Goal: Use online tool/utility: Utilize a website feature to perform a specific function

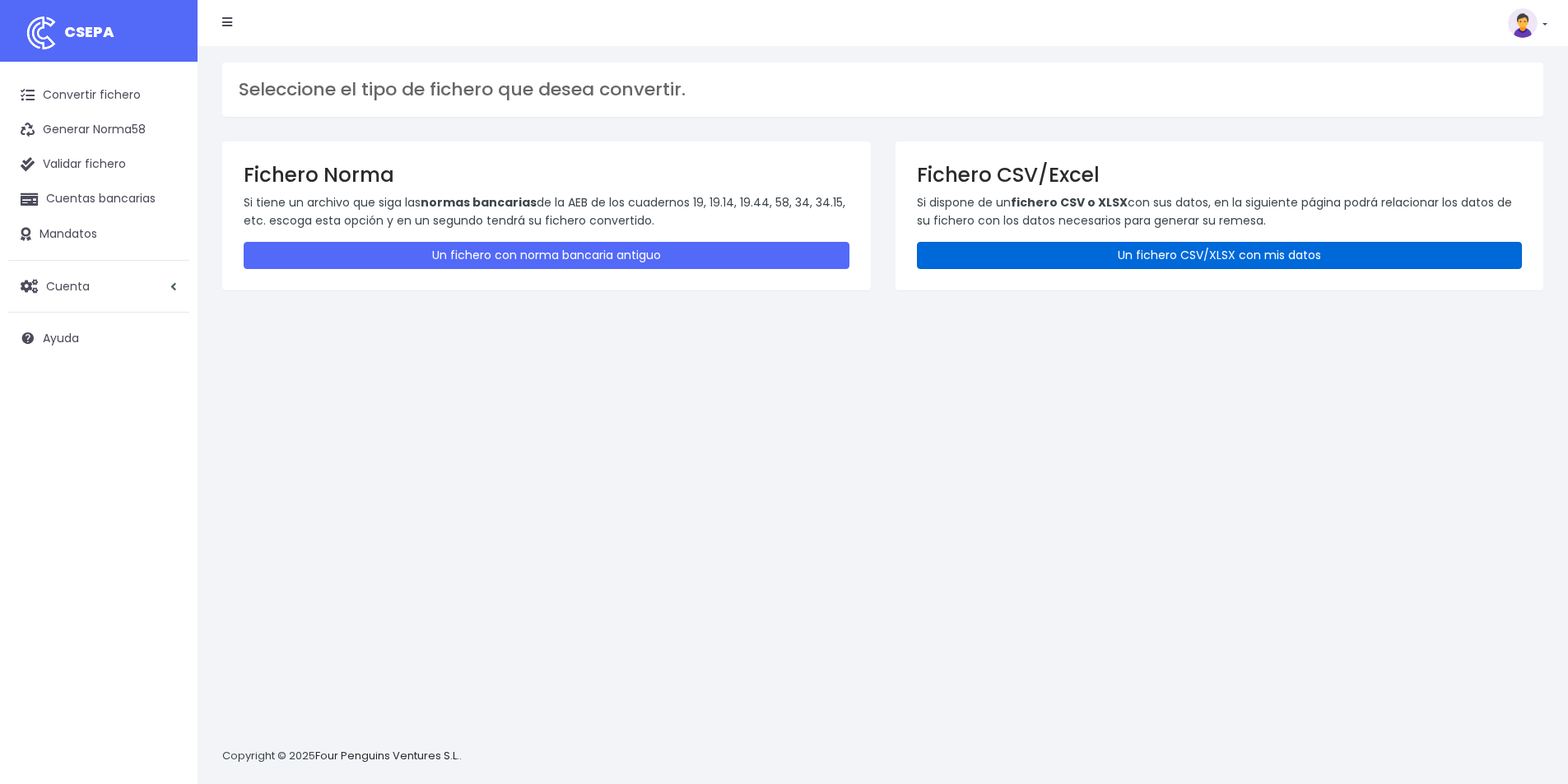
click at [1195, 249] on link "Un fichero CSV/XLSX con mis datos" at bounding box center [1220, 256] width 606 height 27
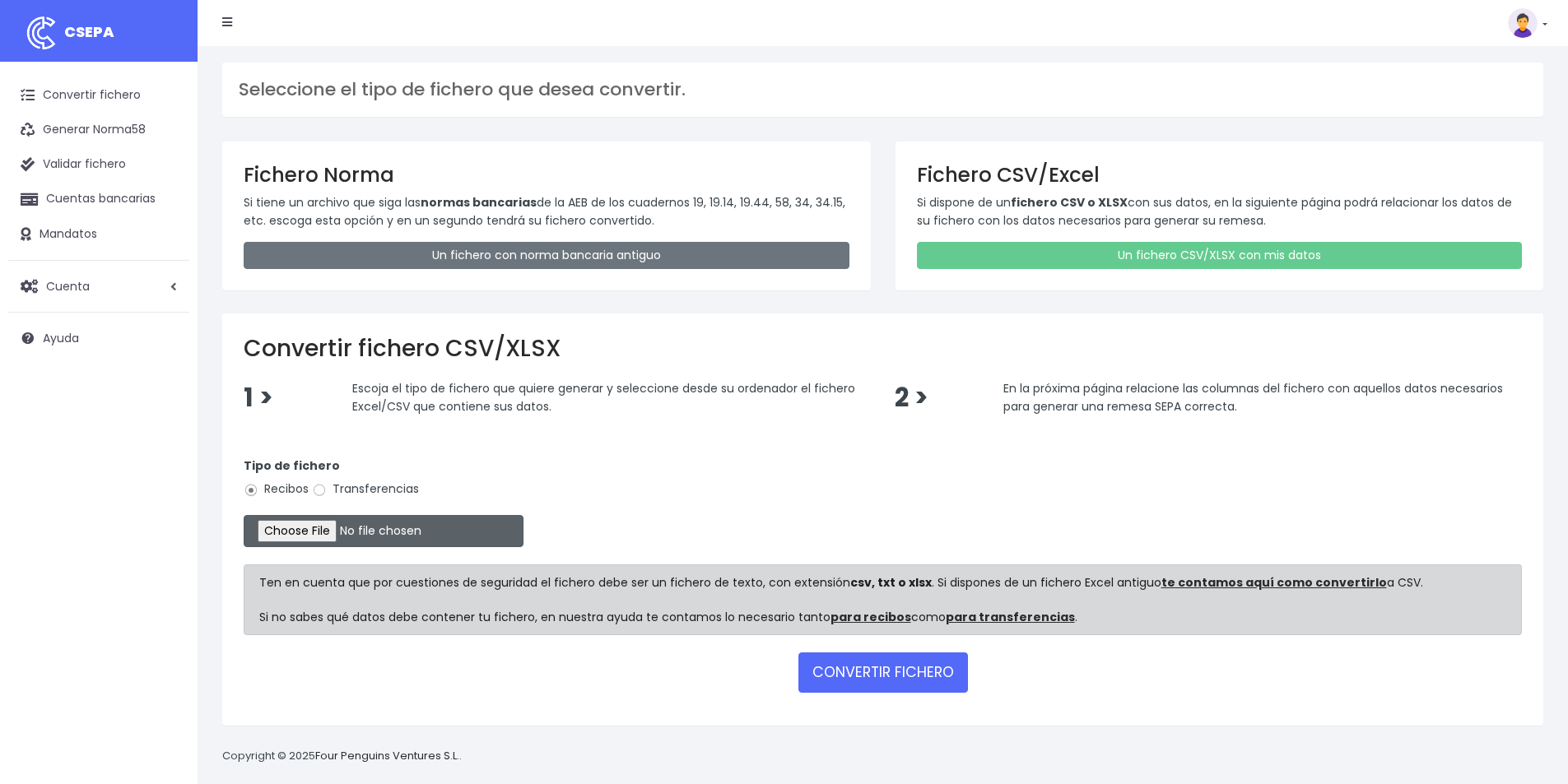
click at [330, 531] on input "file" at bounding box center [383, 530] width 280 height 32
type input "C:\fakepath\COBROS [DATE].xlsx"
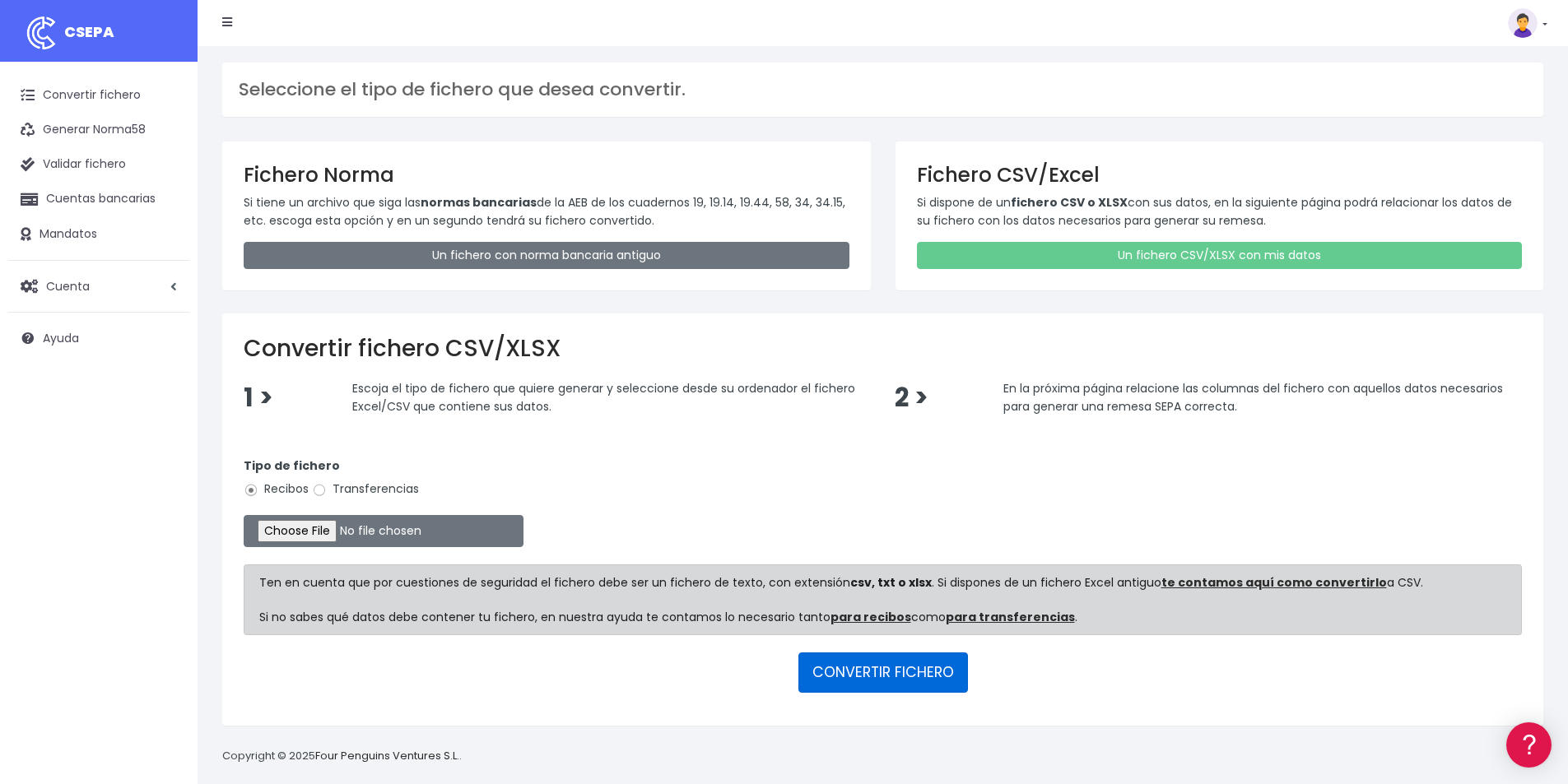
click at [870, 672] on button "CONVERTIR FICHERO" at bounding box center [883, 672] width 169 height 40
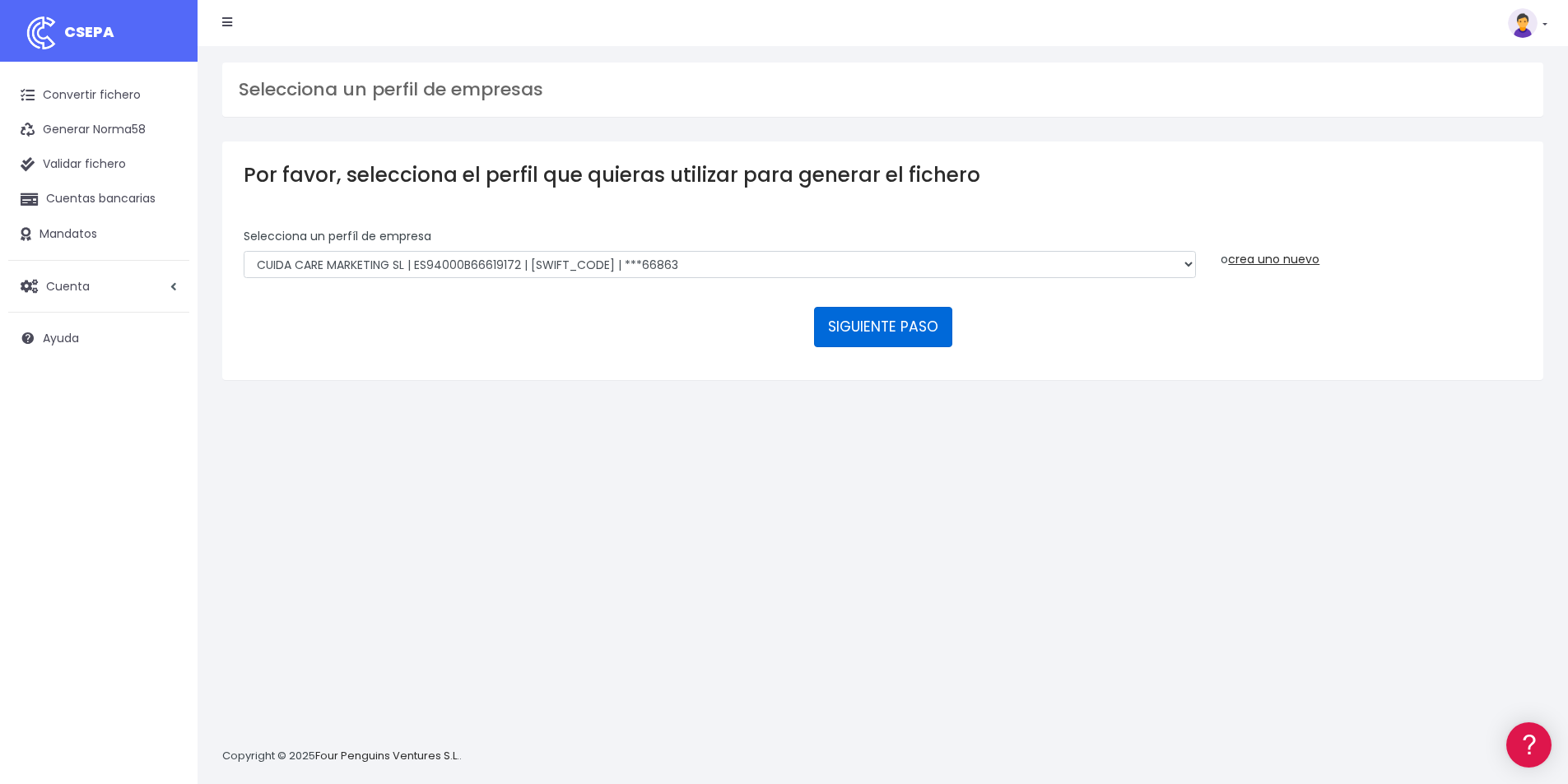
click at [864, 323] on button "SIGUIENTE PASO" at bounding box center [883, 326] width 138 height 40
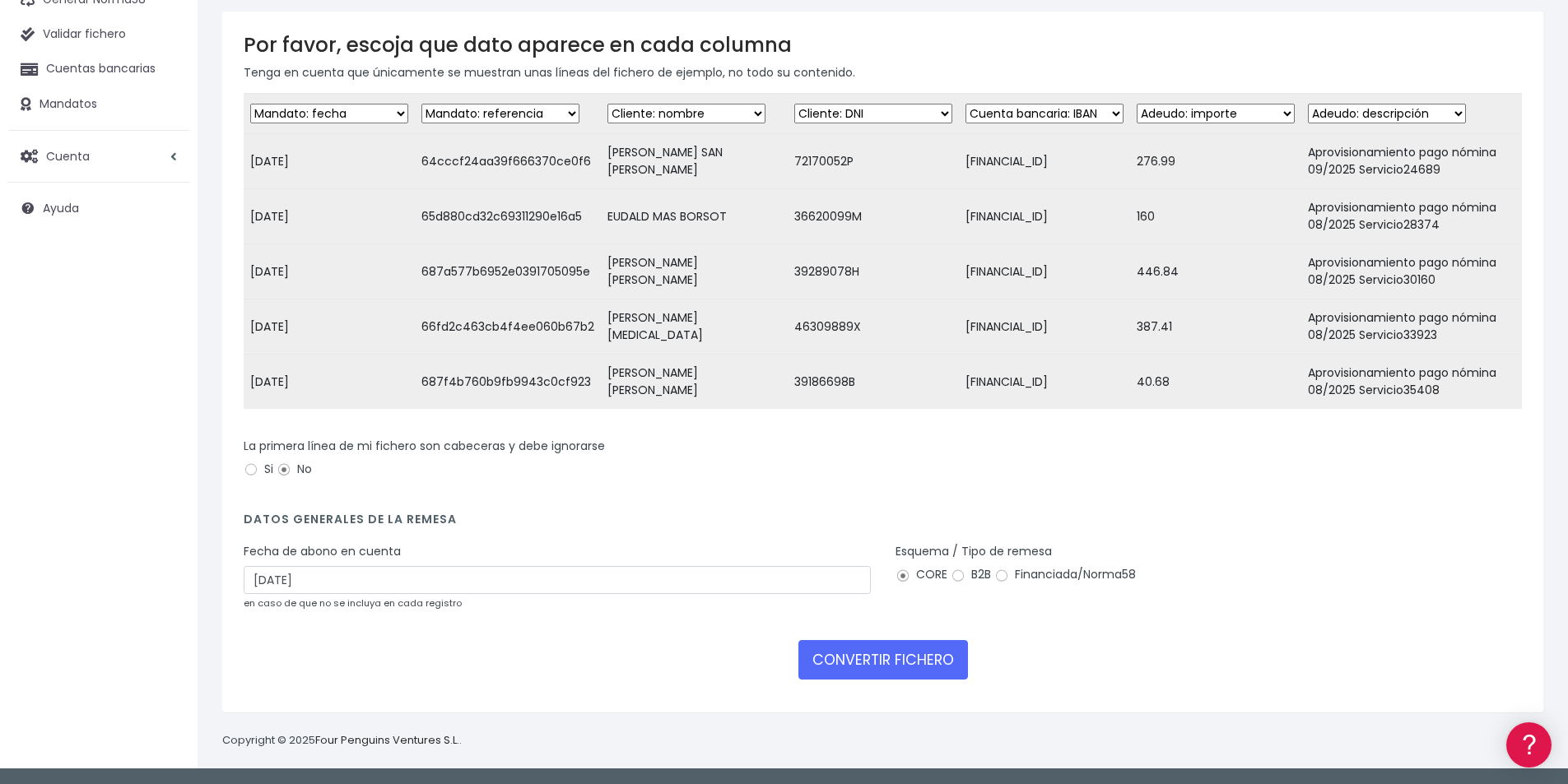
scroll to position [142, 0]
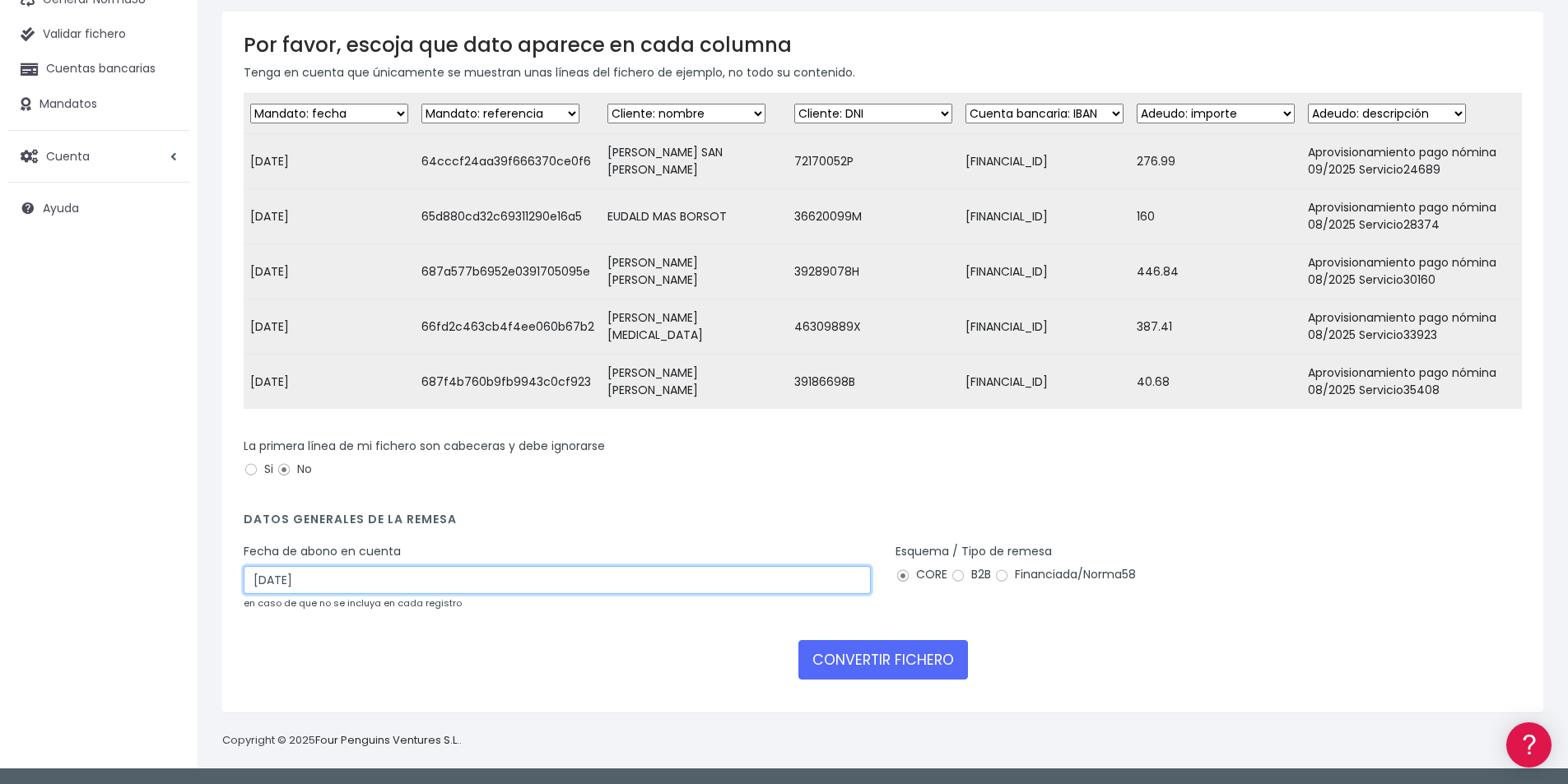
click at [284, 586] on input "11/09/2025" at bounding box center [558, 580] width 627 height 28
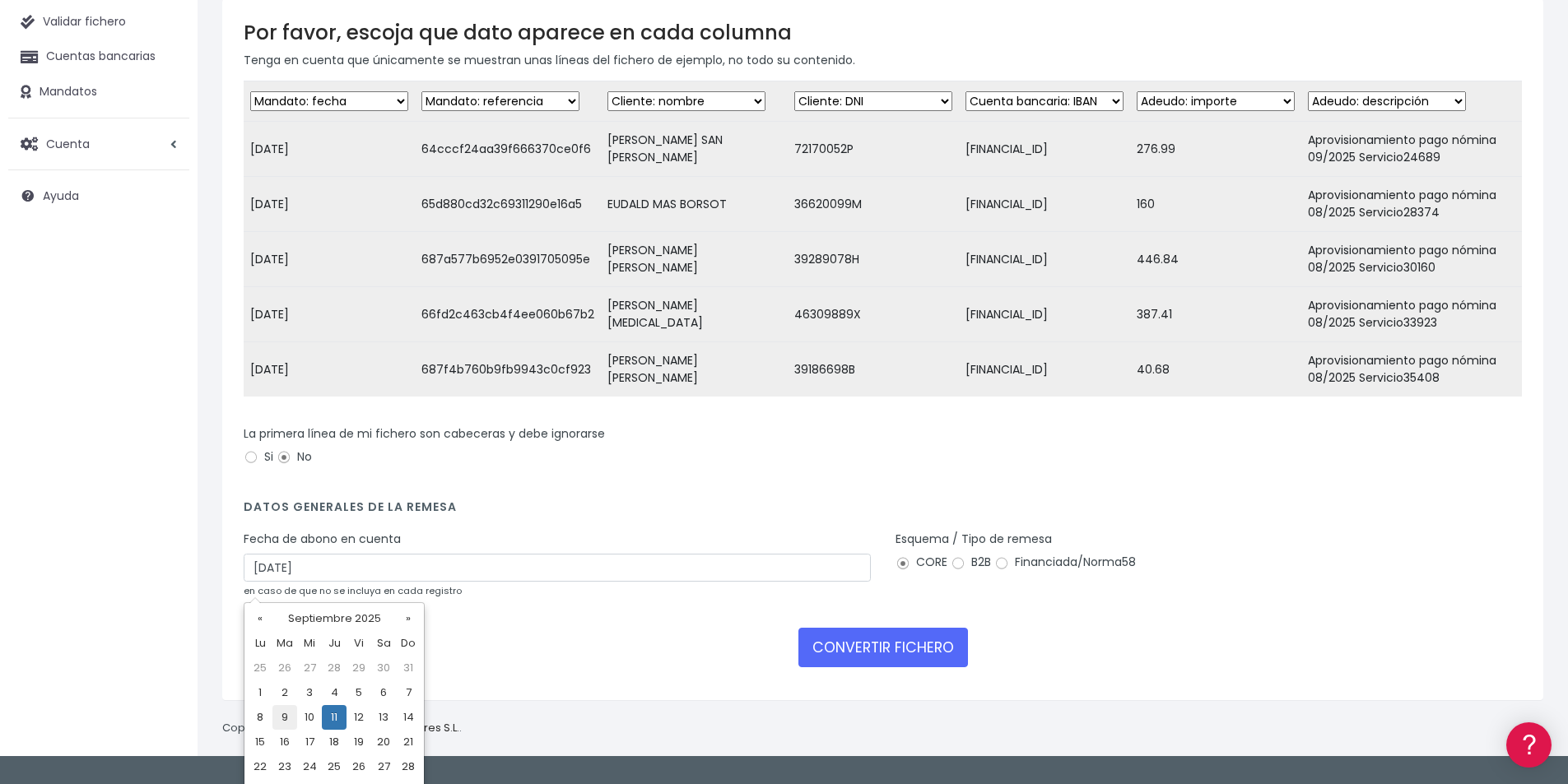
click at [288, 717] on td "9" at bounding box center [285, 718] width 25 height 25
type input "[DATE]"
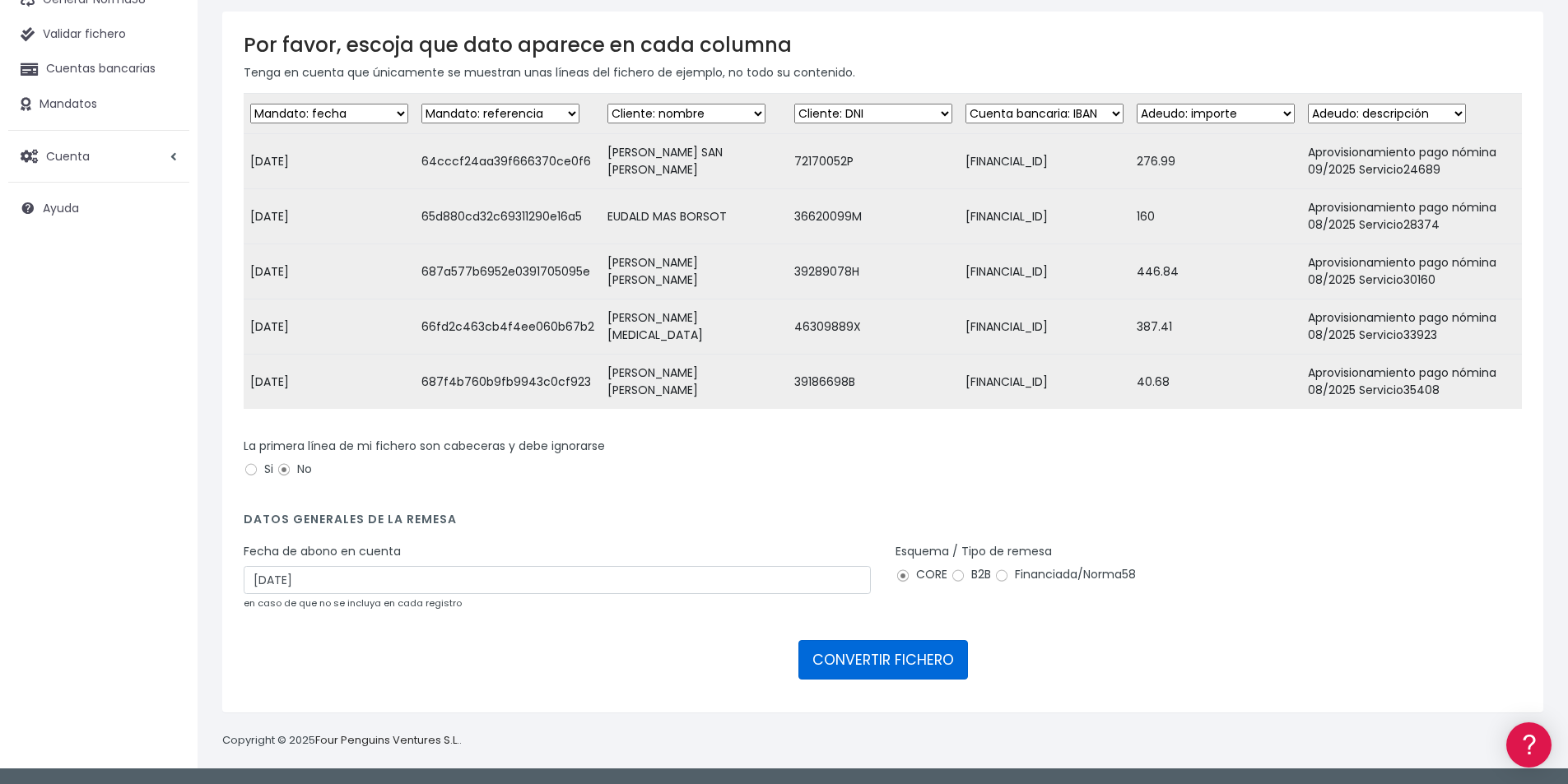
click at [901, 661] on button "CONVERTIR FICHERO" at bounding box center [883, 660] width 169 height 40
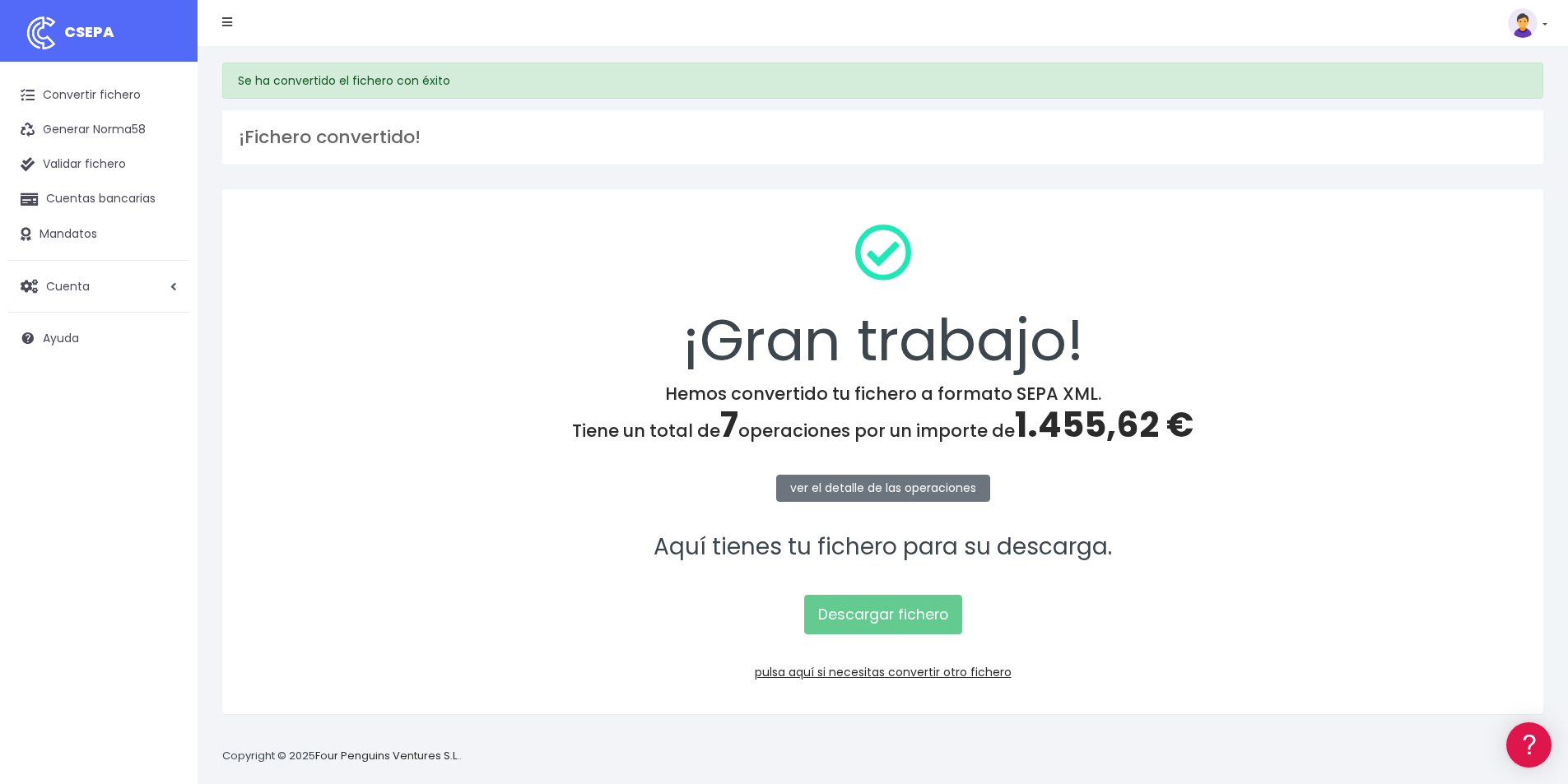
click at [1066, 423] on span "1.455,62 €" at bounding box center [1103, 425] width 179 height 48
copy span "1.455,62"
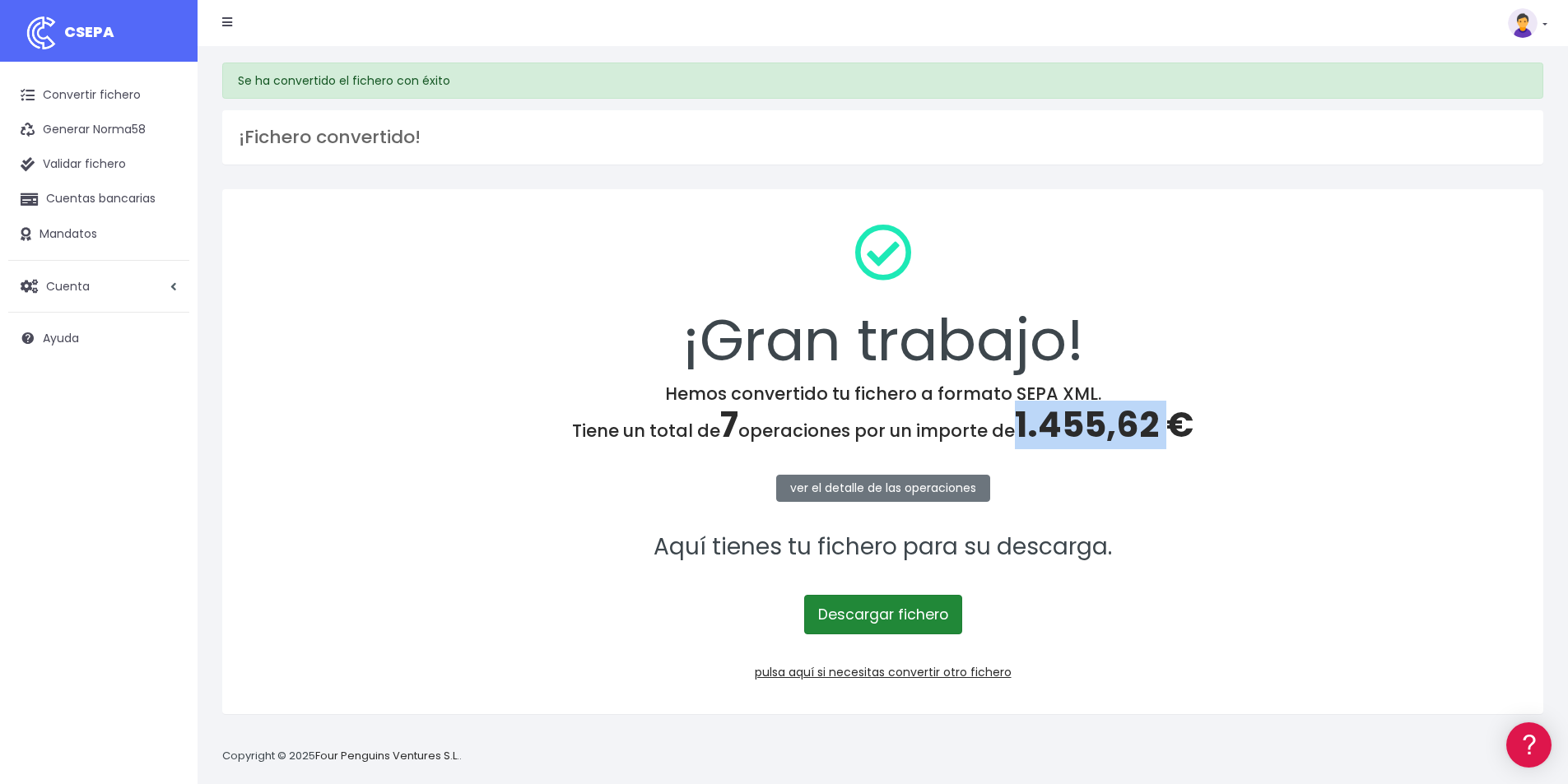
click at [896, 623] on link "Descargar fichero" at bounding box center [883, 615] width 158 height 40
click at [931, 670] on link "pulsa aquí si necesitas convertir otro fichero" at bounding box center [883, 672] width 256 height 16
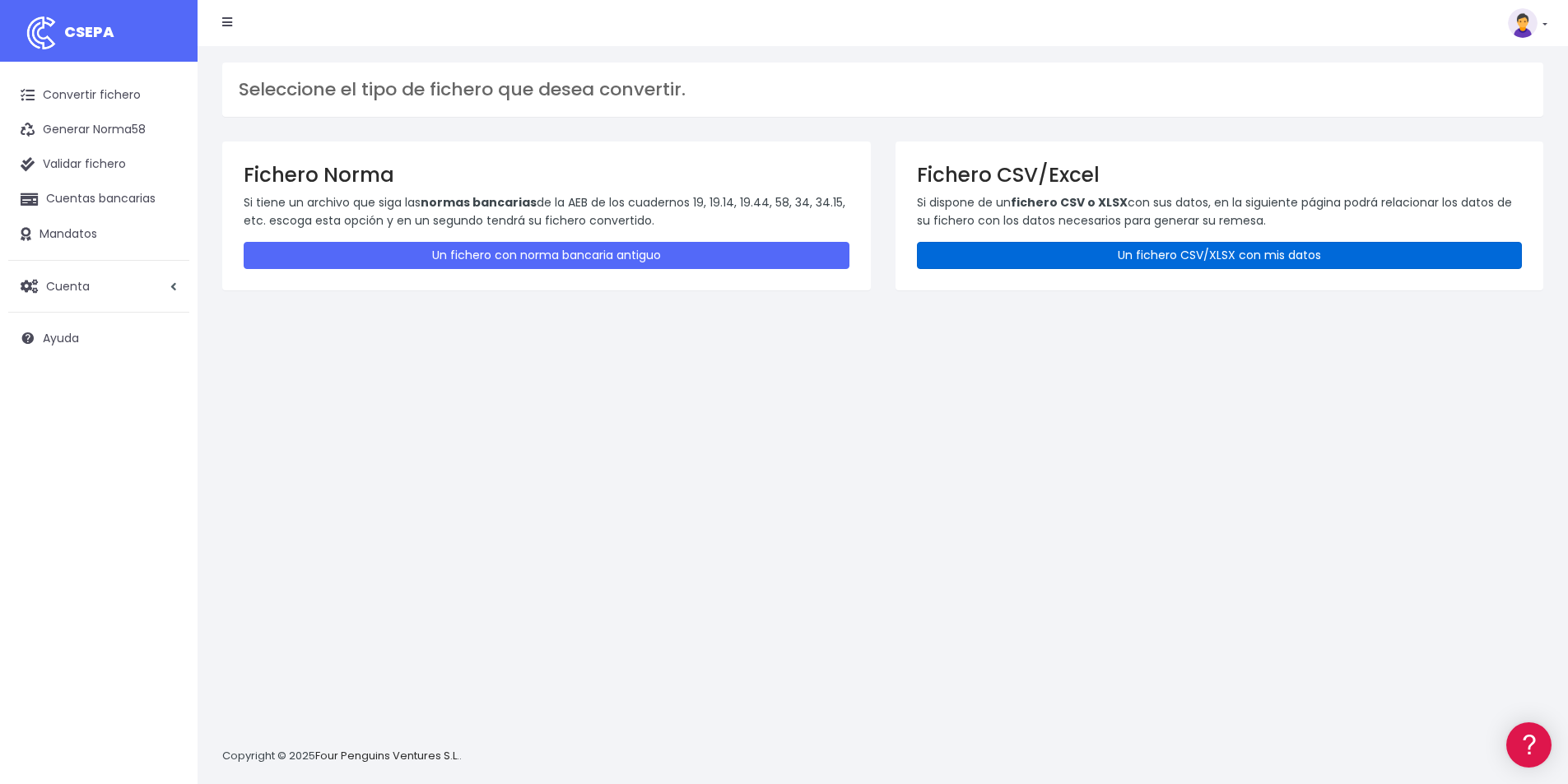
click at [1070, 257] on link "Un fichero CSV/XLSX con mis datos" at bounding box center [1220, 256] width 606 height 27
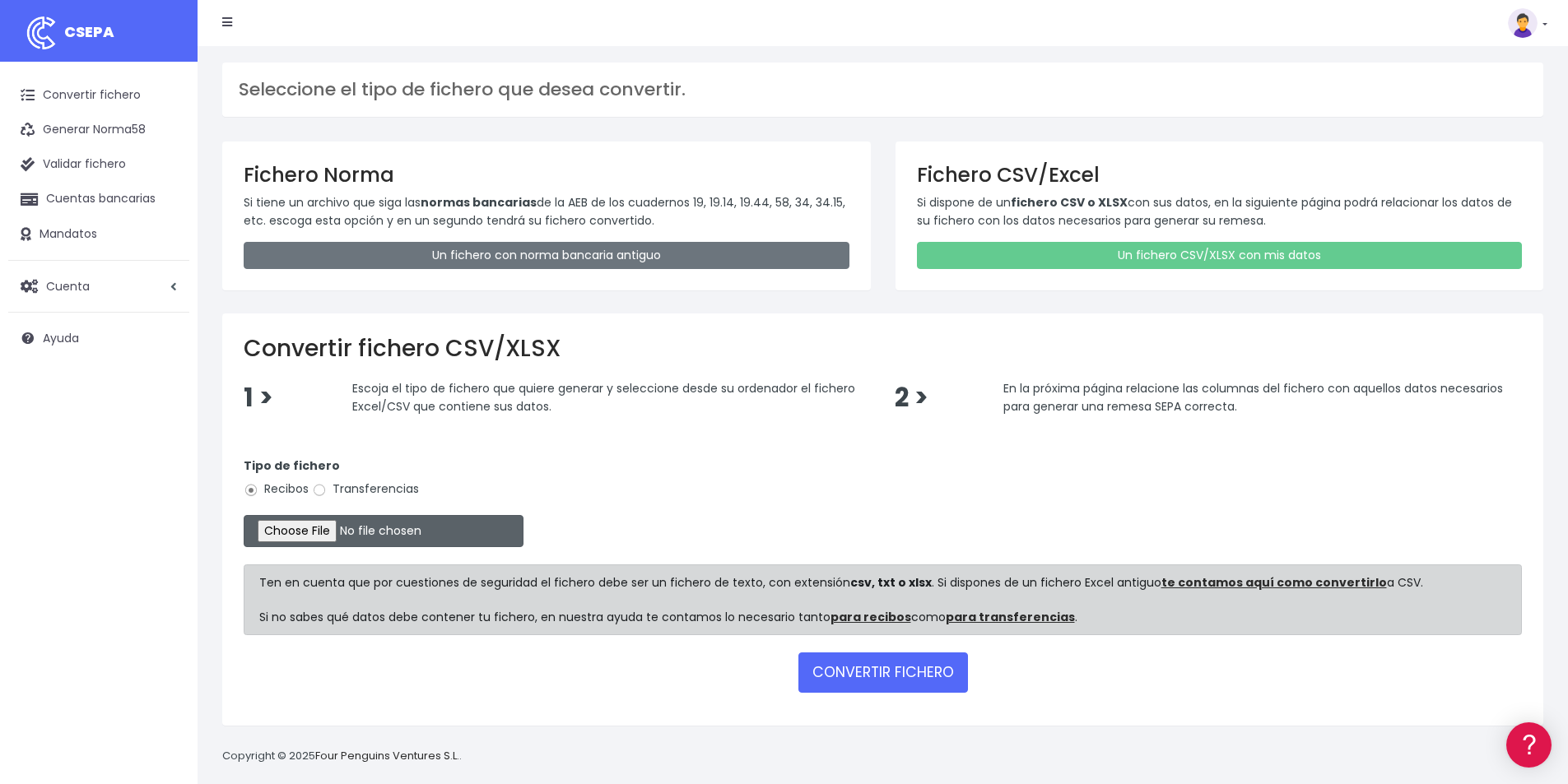
click at [364, 547] on input "file" at bounding box center [383, 530] width 280 height 32
type input "C:\fakepath\COBROS 09-09-25.xlsx"
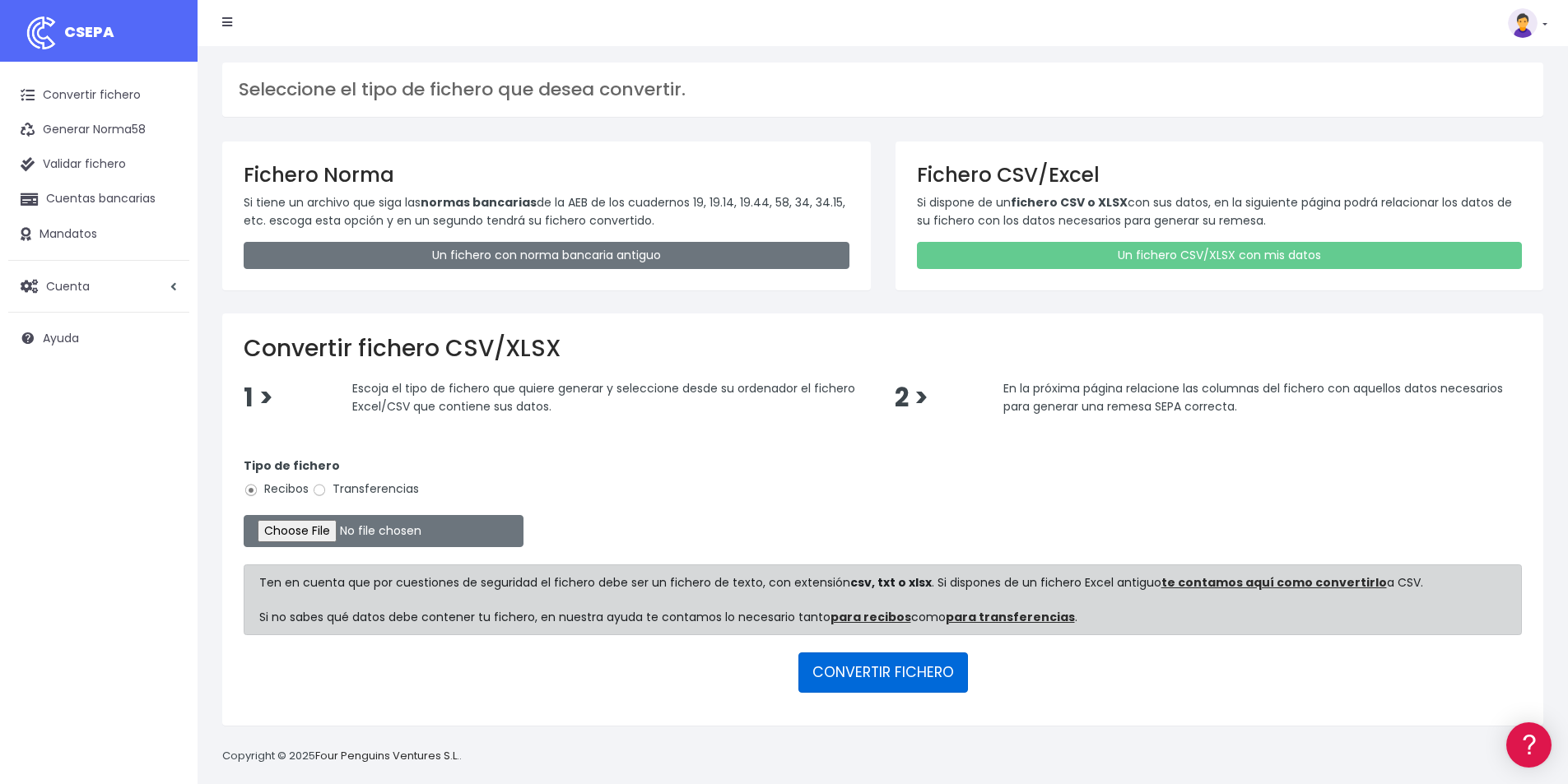
click at [914, 668] on button "CONVERTIR FICHERO" at bounding box center [883, 672] width 169 height 40
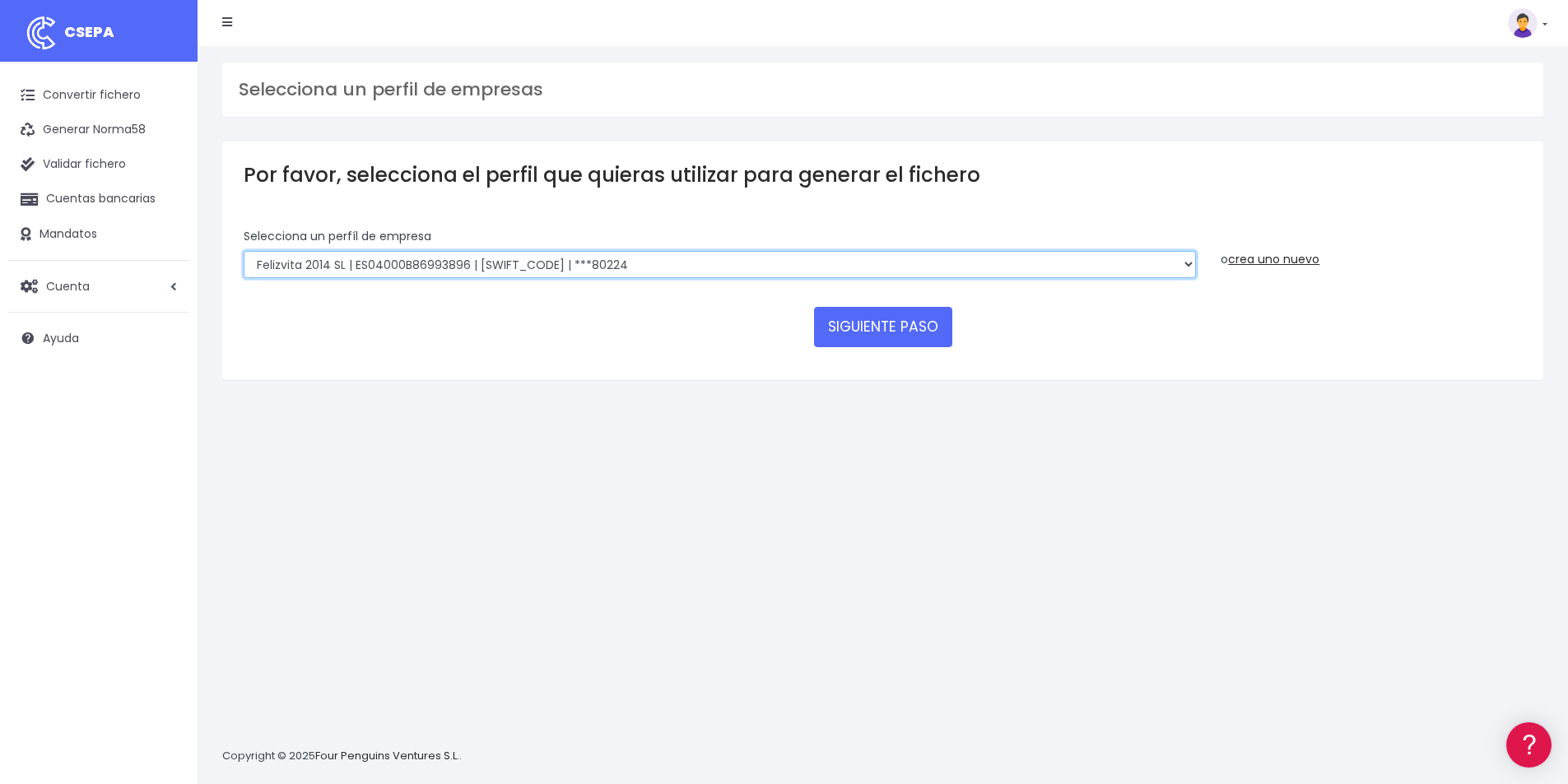
click at [616, 263] on select "Felizvita 2014 SL | ES04000B86993896 | [SWIFT_CODE] | ***80224 CUIDA CARE MARKE…" at bounding box center [720, 264] width 952 height 28
select select "1688"
click at [244, 251] on select "Felizvita 2014 SL | ES04000B86993896 | CAIXESBBXXX | ***80224 CUIDA CARE MARKET…" at bounding box center [720, 264] width 952 height 28
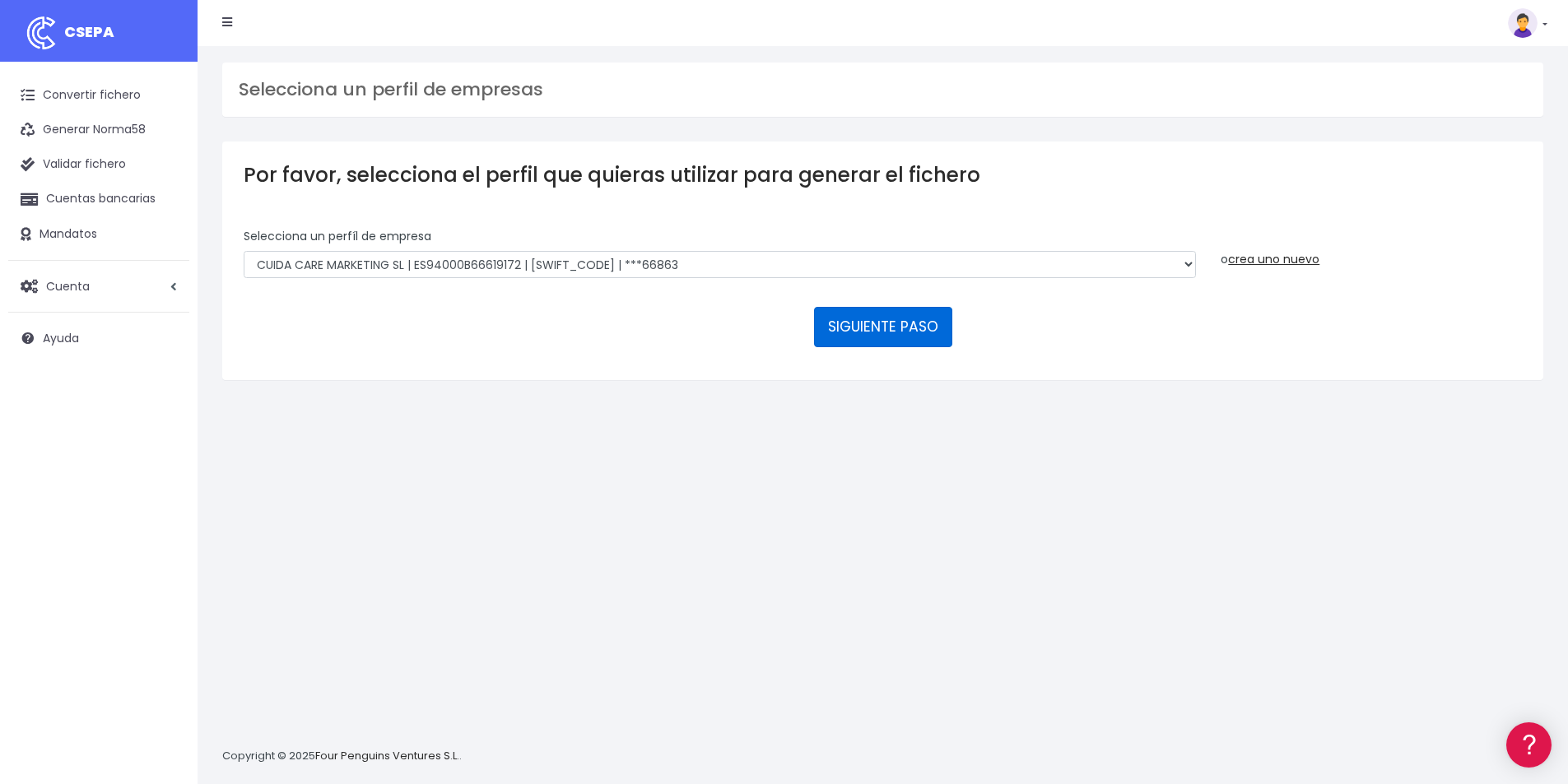
click at [830, 326] on button "SIGUIENTE PASO" at bounding box center [883, 326] width 138 height 40
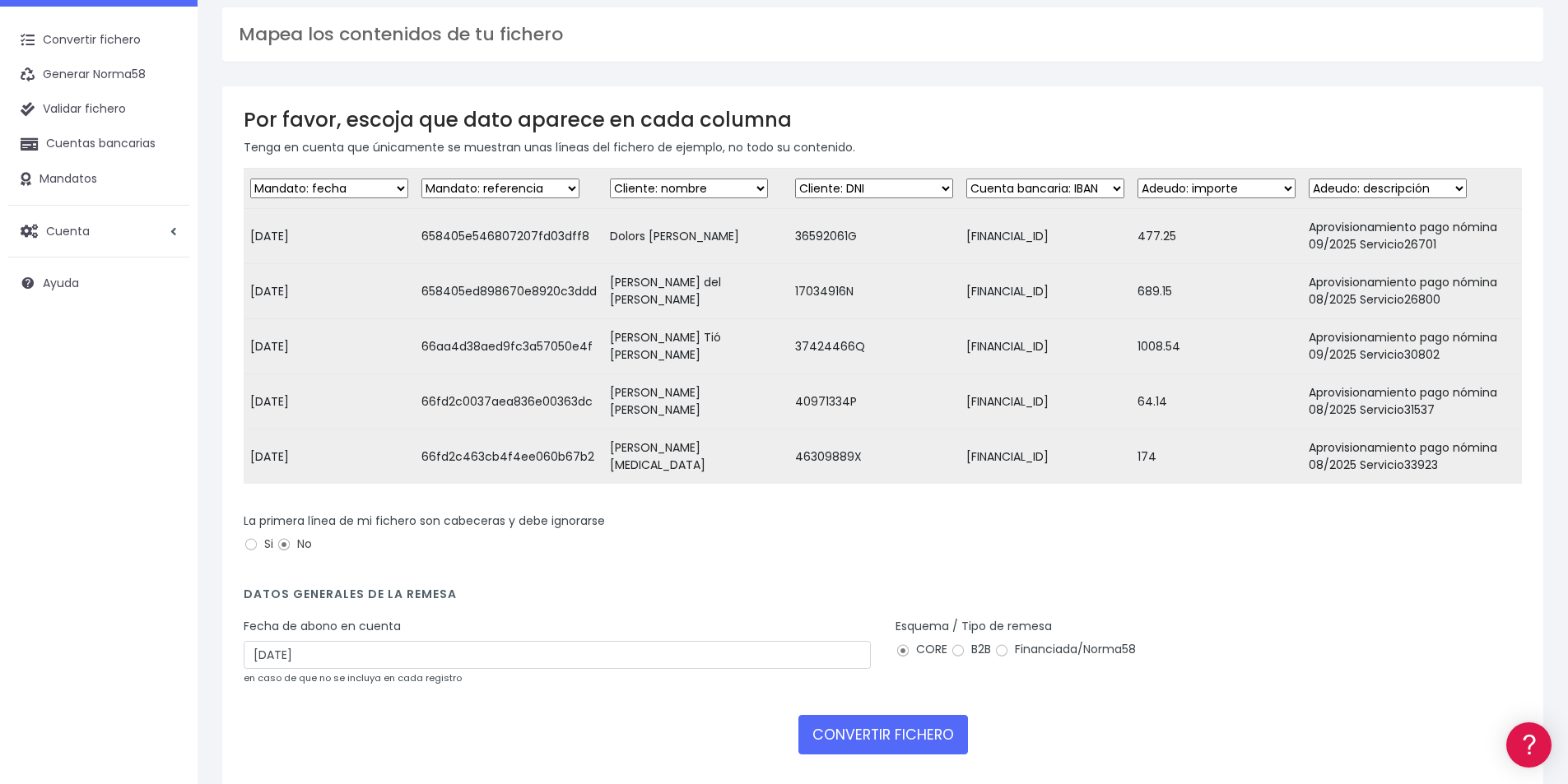
scroll to position [82, 0]
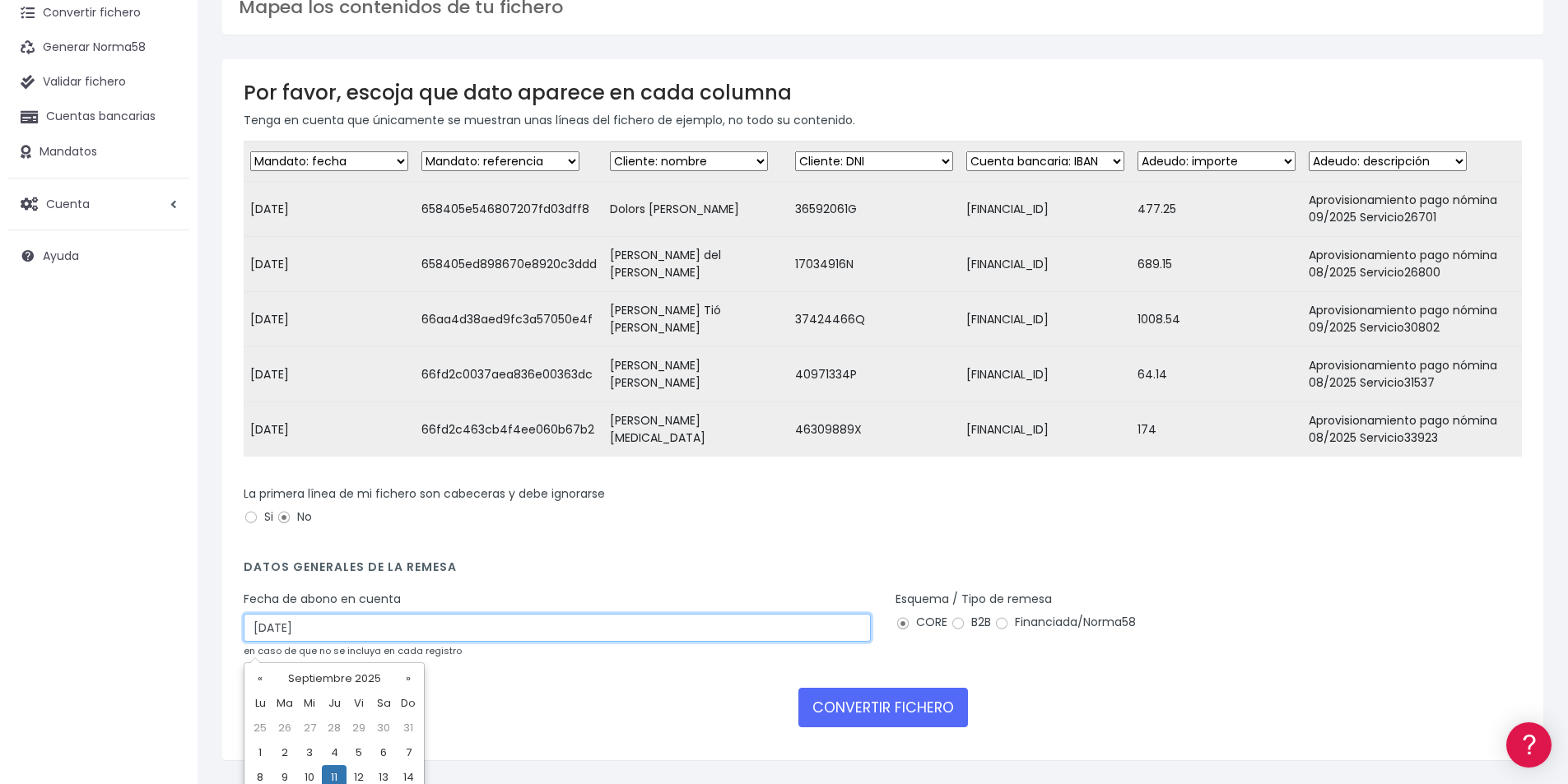
click at [318, 642] on input "[DATE]" at bounding box center [558, 627] width 627 height 28
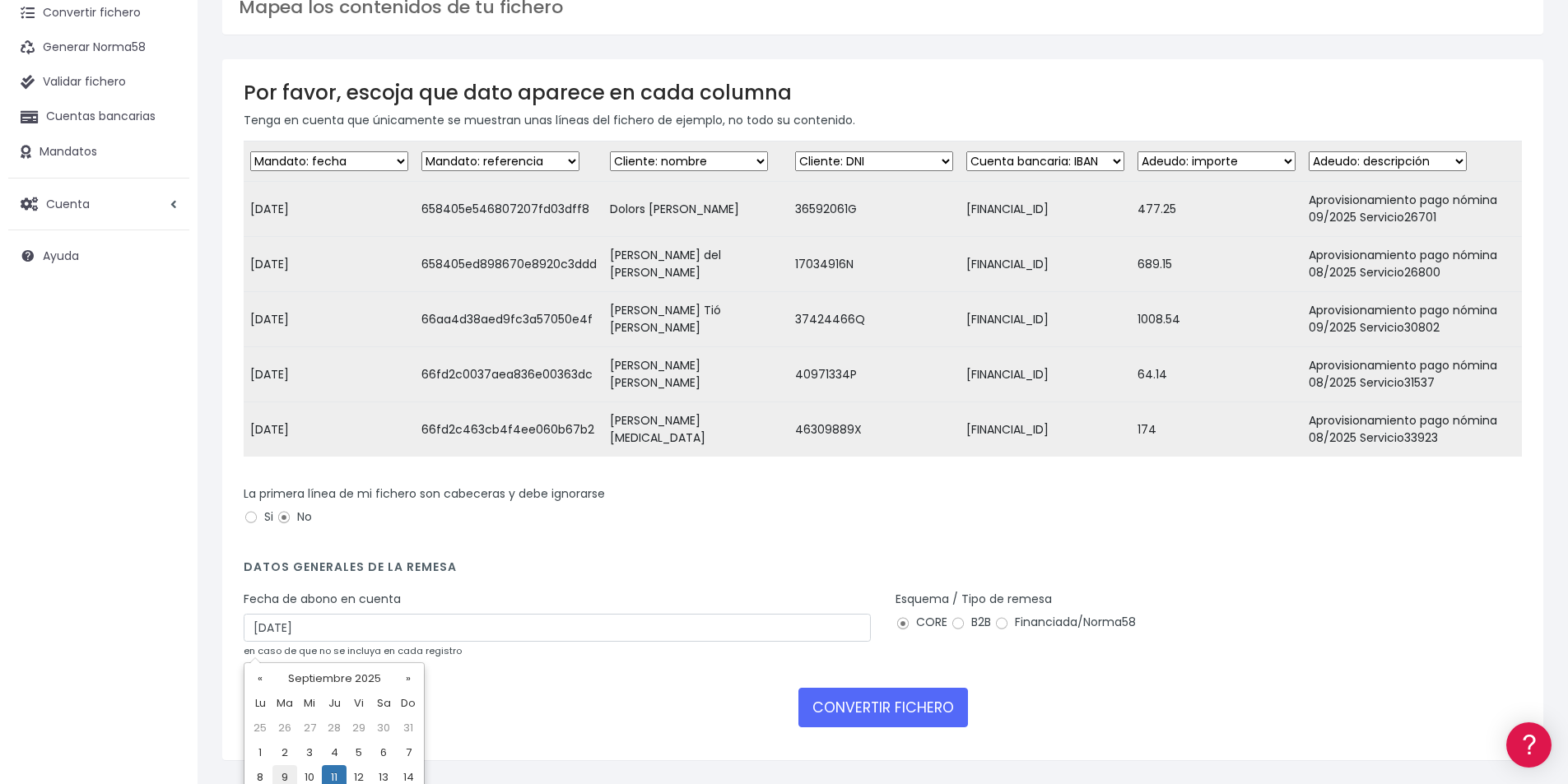
click at [288, 772] on td "9" at bounding box center [285, 778] width 25 height 25
type input "[DATE]"
click at [927, 716] on button "CONVERTIR FICHERO" at bounding box center [883, 708] width 169 height 40
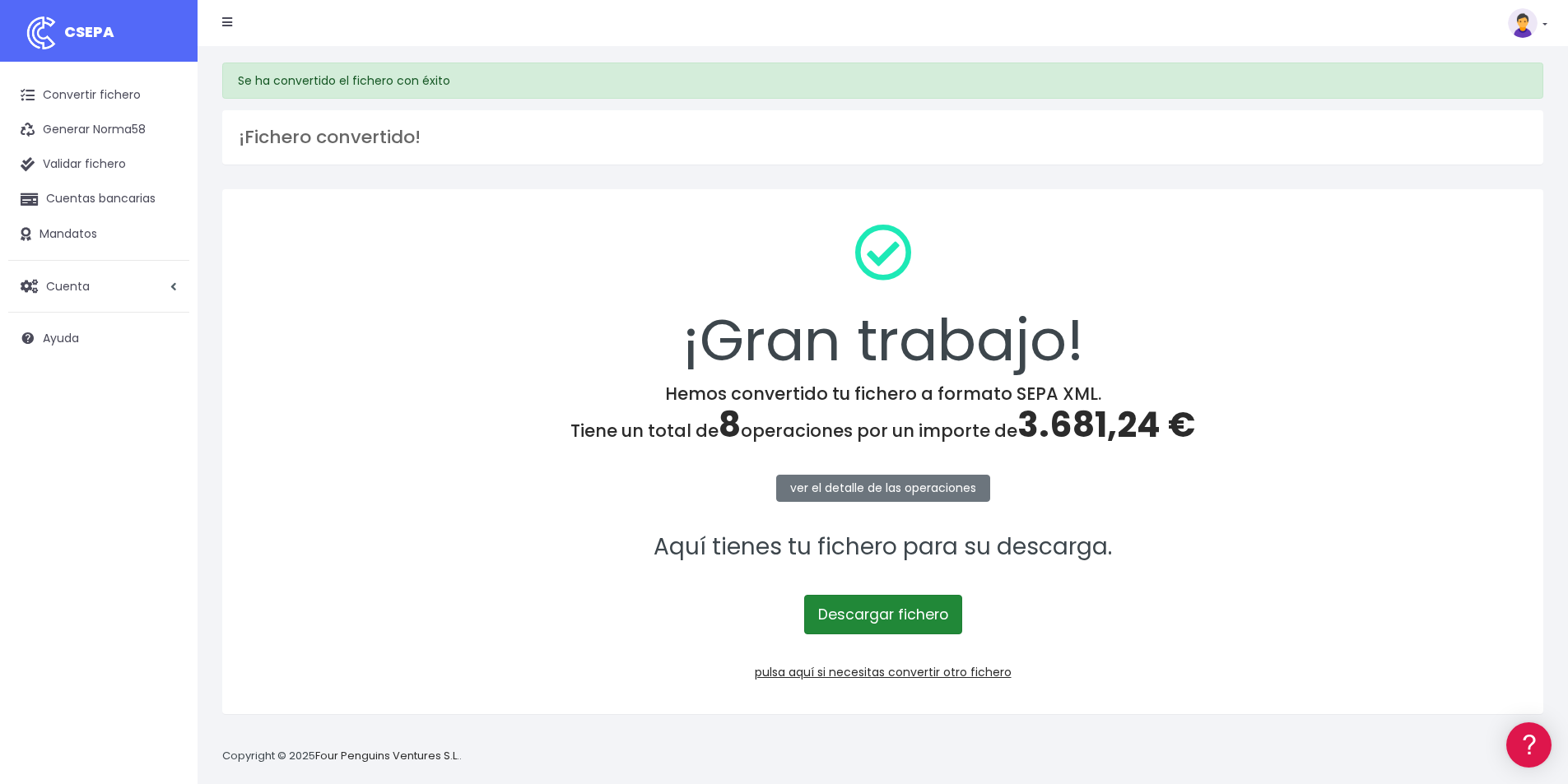
click at [915, 624] on link "Descargar fichero" at bounding box center [883, 615] width 158 height 40
click at [1094, 422] on span "3.681,24 €" at bounding box center [1106, 425] width 178 height 48
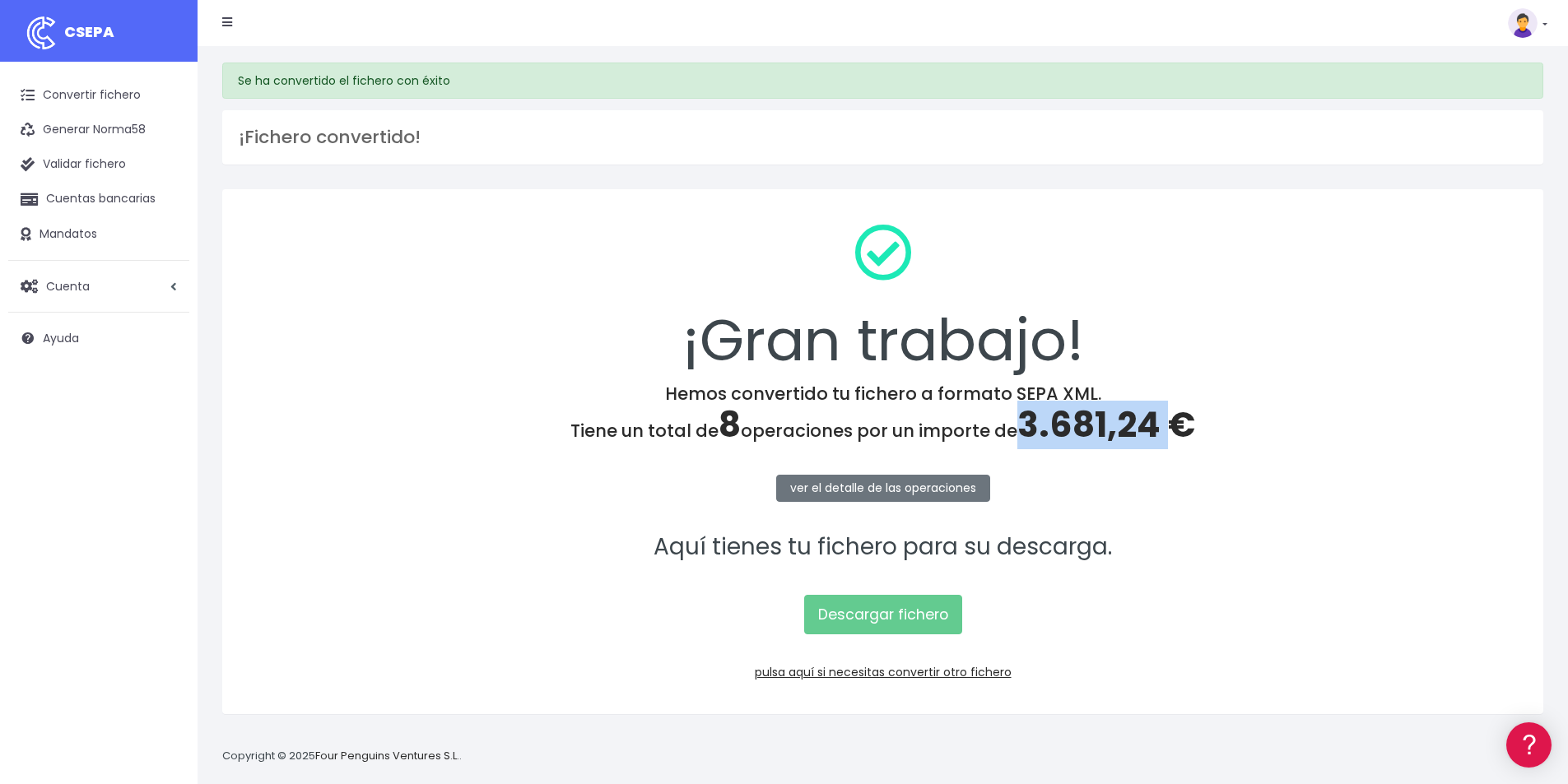
click at [1094, 422] on span "3.681,24 €" at bounding box center [1106, 425] width 178 height 48
copy span "3.681,24"
click at [980, 673] on link "pulsa aquí si necesitas convertir otro fichero" at bounding box center [883, 672] width 256 height 16
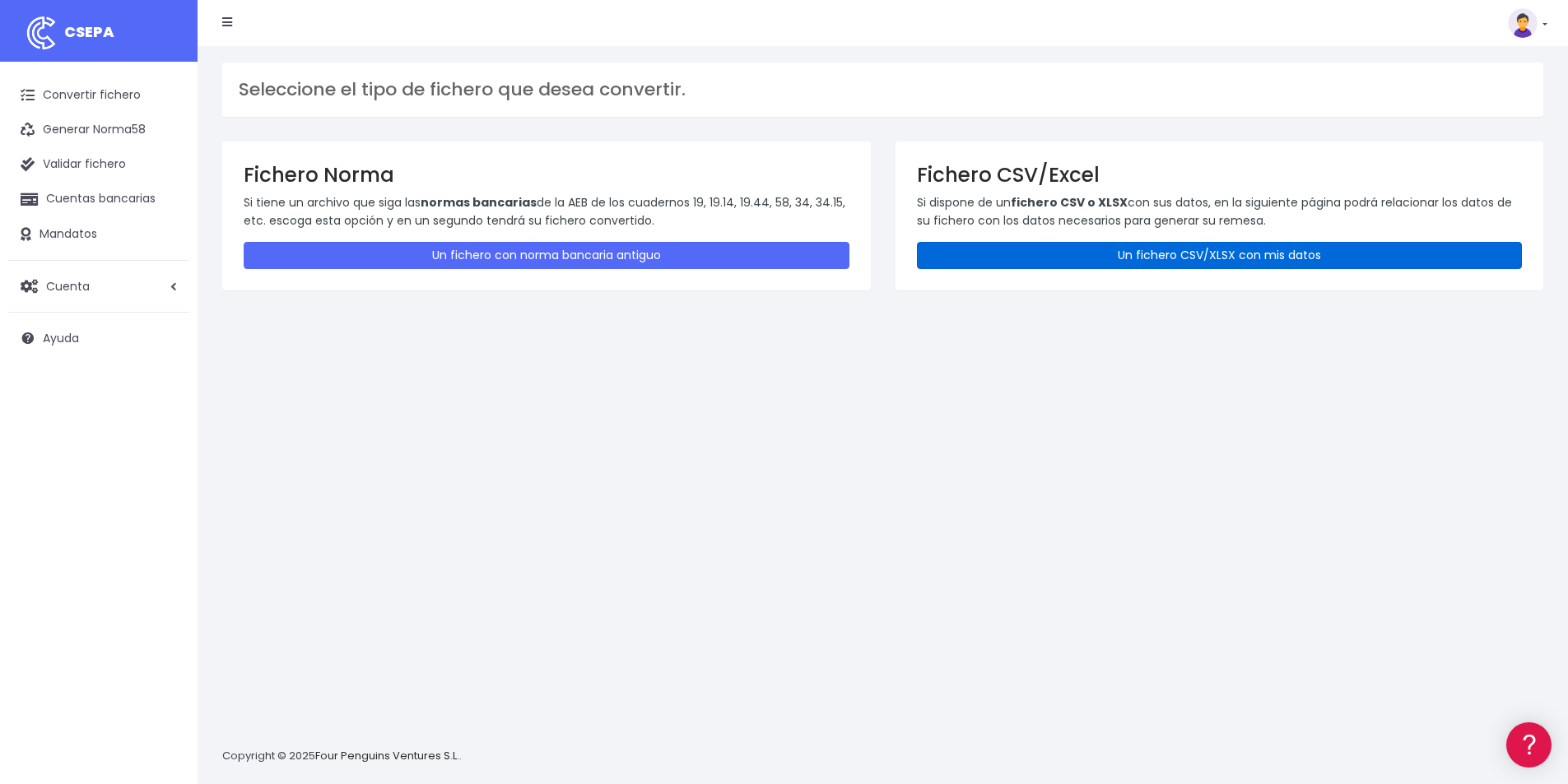
click at [1141, 247] on link "Un fichero CSV/XLSX con mis datos" at bounding box center [1220, 256] width 606 height 27
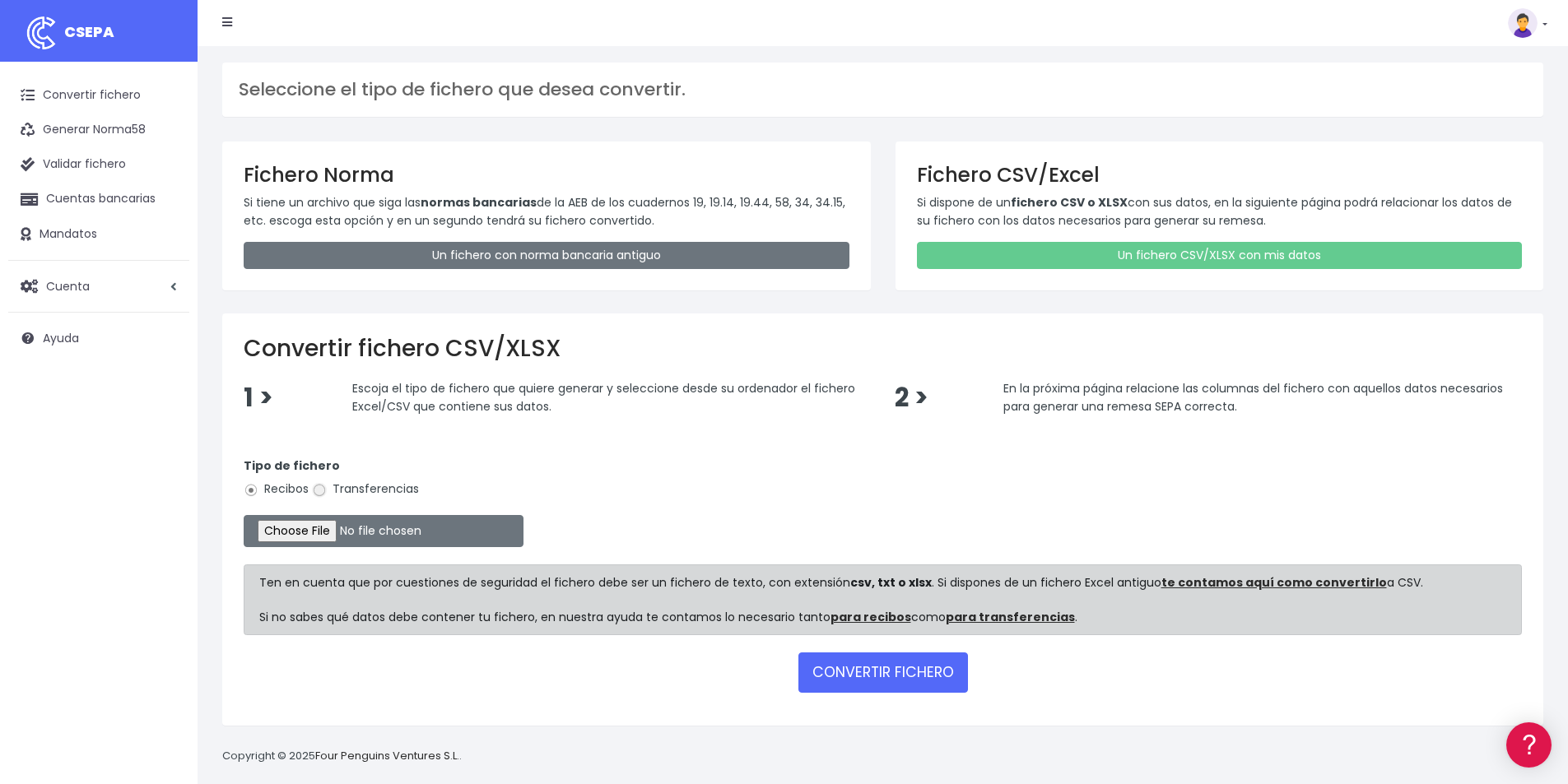
click at [318, 487] on input "Transferencias" at bounding box center [318, 490] width 15 height 15
radio input "true"
click at [366, 528] on input "file" at bounding box center [383, 530] width 280 height 32
type input "C:\fakepath\Remesa Devolución 09-09-25.xlsx"
click at [871, 675] on button "CONVERTIR FICHERO" at bounding box center [883, 672] width 169 height 40
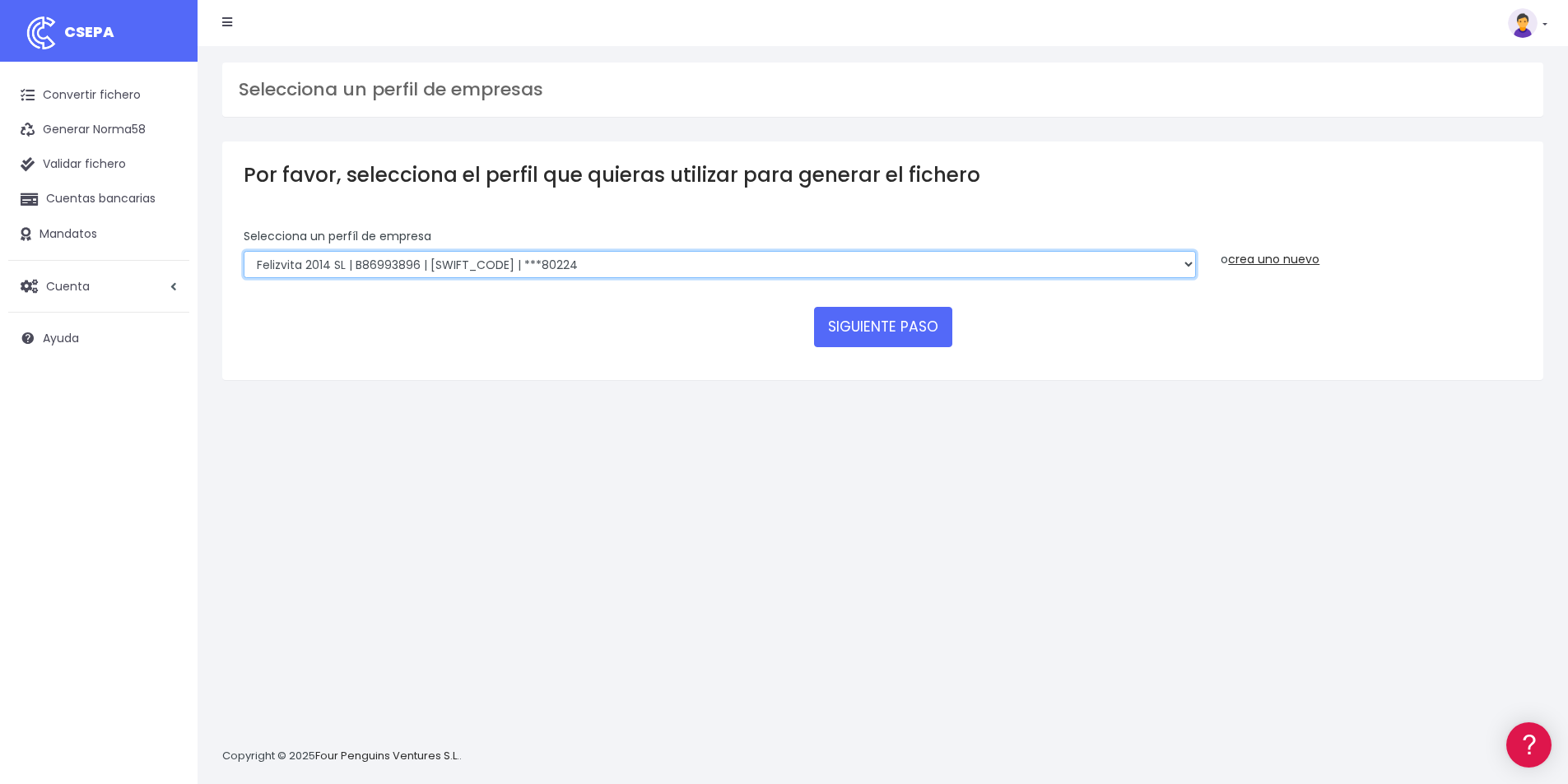
click at [569, 265] on select "Felizvita 2014 SL | B86993896 | CAIXESBBXXX | ***80224 Assisvita Asistencia S.L…" at bounding box center [720, 264] width 952 height 28
select select "1686"
click at [244, 251] on select "Felizvita 2014 SL | B86993896 | CAIXESBBXXX | ***80224 Assisvita Asistencia S.L…" at bounding box center [720, 264] width 952 height 28
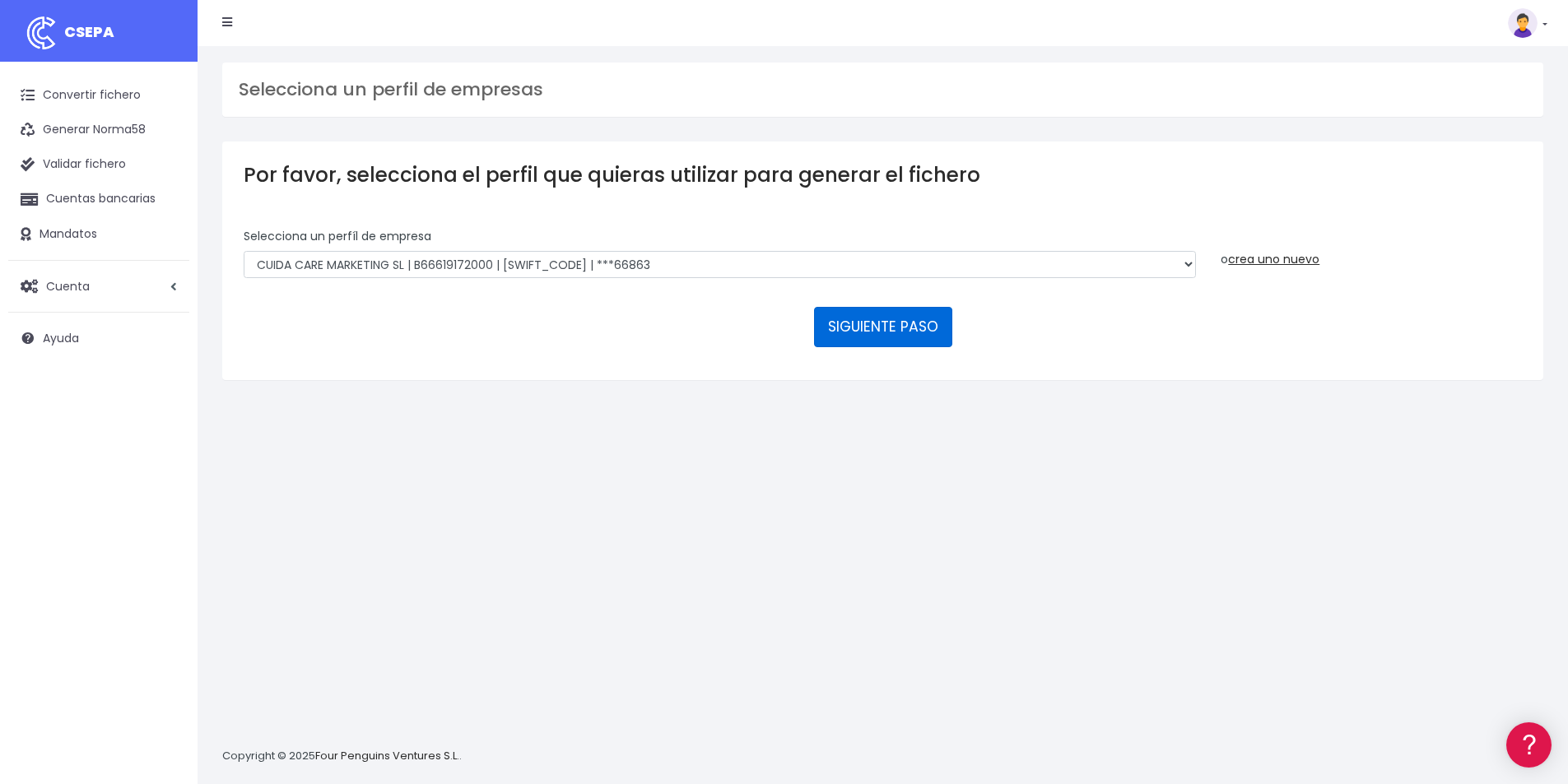
click at [920, 317] on button "SIGUIENTE PASO" at bounding box center [883, 326] width 138 height 40
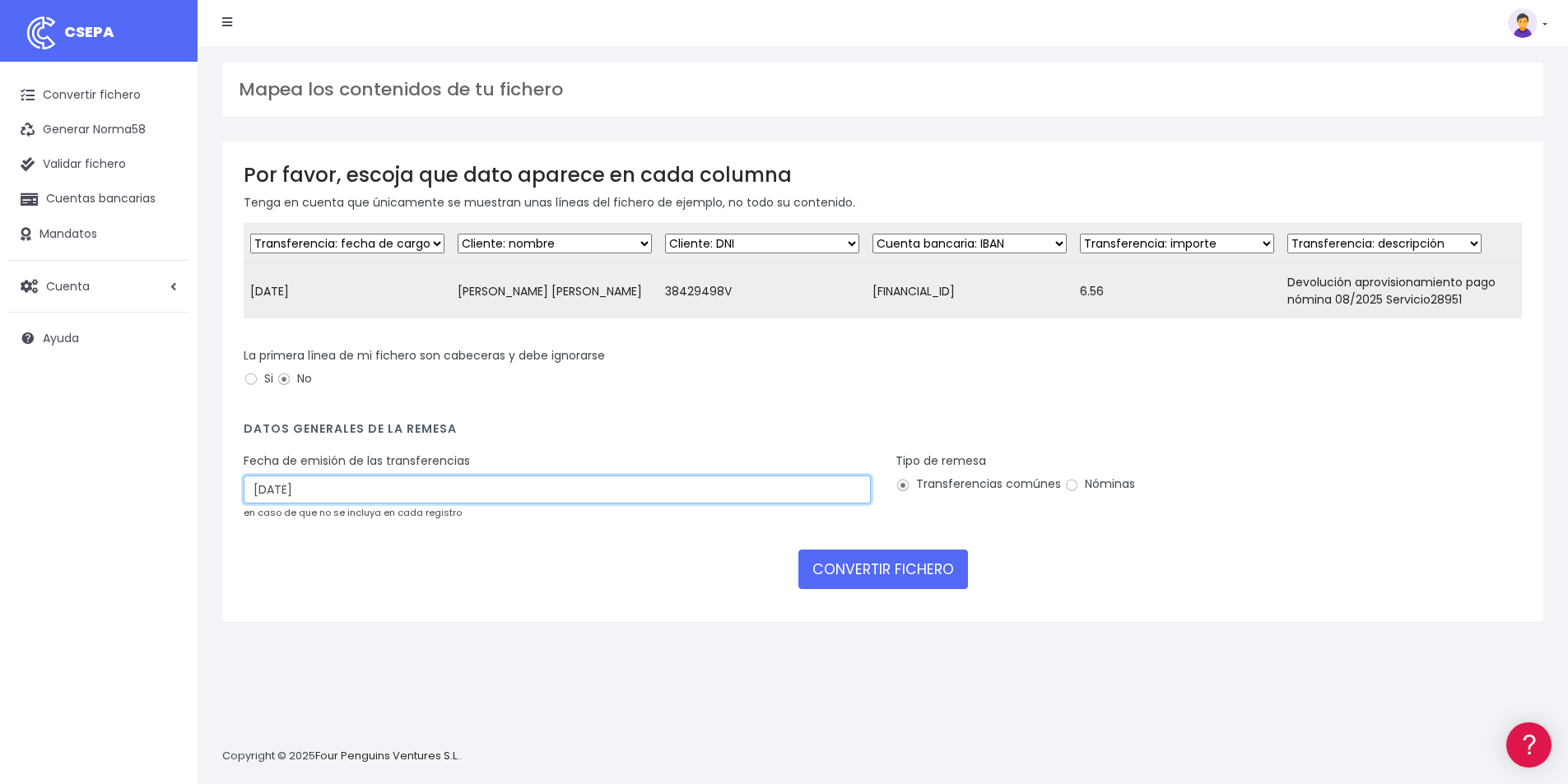
click at [370, 503] on input "[DATE]" at bounding box center [558, 489] width 627 height 28
click at [282, 639] on td "9" at bounding box center [285, 640] width 25 height 25
type input "[DATE]"
click at [882, 580] on button "CONVERTIR FICHERO" at bounding box center [883, 569] width 169 height 40
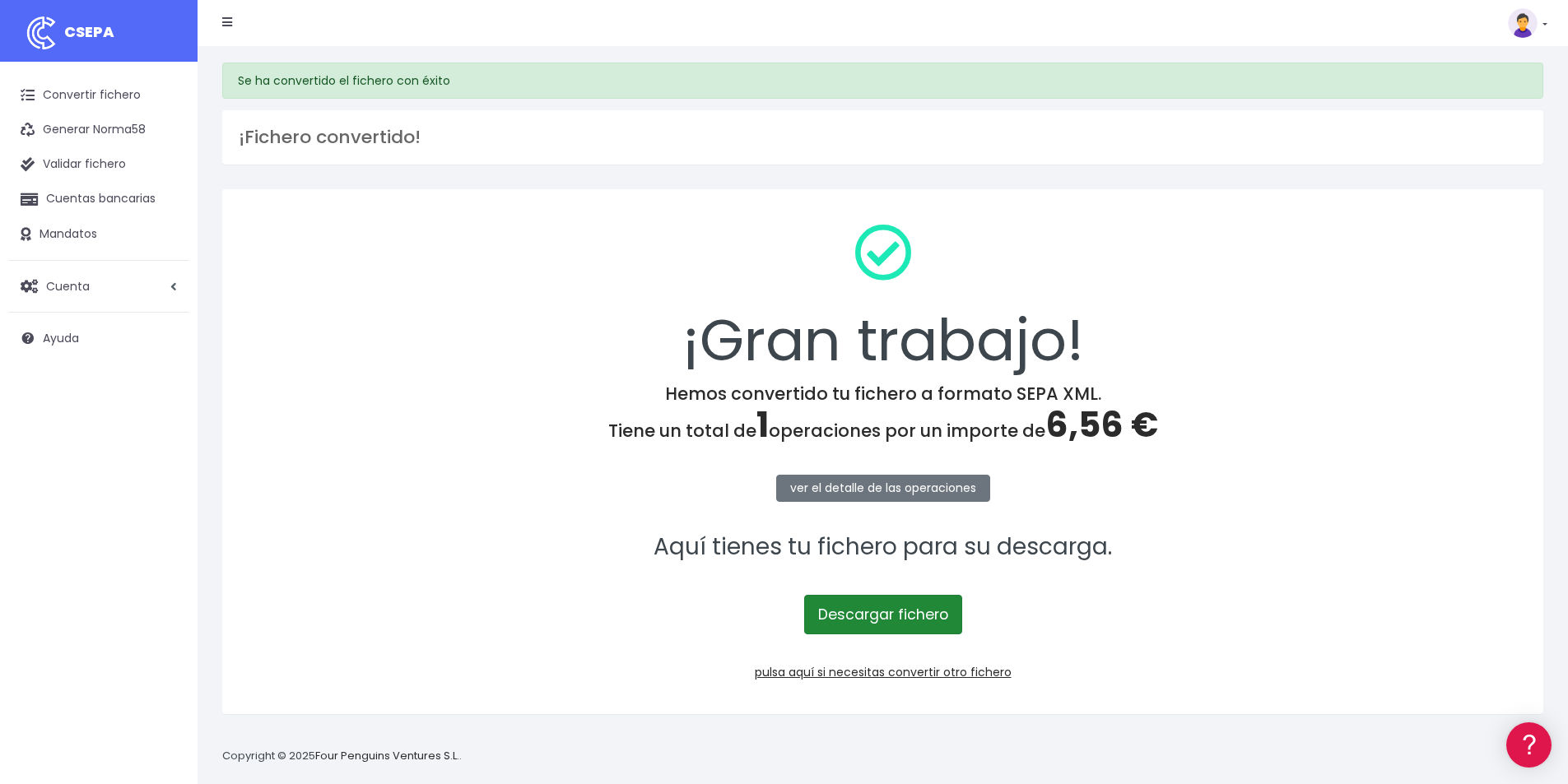
click at [898, 613] on link "Descargar fichero" at bounding box center [883, 615] width 158 height 40
click at [1086, 418] on span "6,56 €" at bounding box center [1101, 425] width 112 height 48
drag, startPoint x: 1086, startPoint y: 418, endPoint x: 1091, endPoint y: 426, distance: 9.4
click at [1086, 418] on span "6,56 €" at bounding box center [1101, 425] width 112 height 48
copy span "6,56"
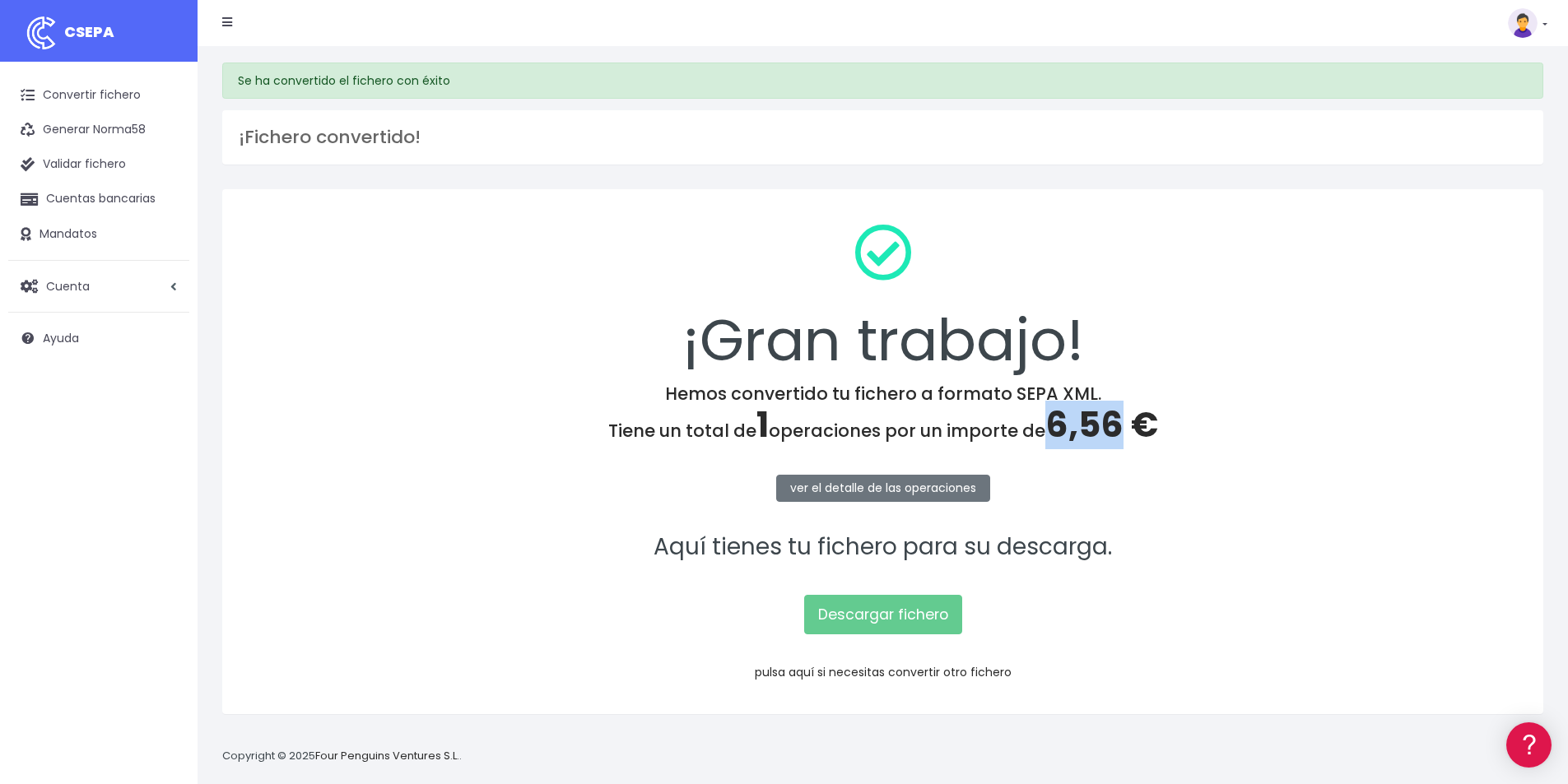
click at [984, 674] on link "pulsa aquí si necesitas convertir otro fichero" at bounding box center [883, 672] width 256 height 16
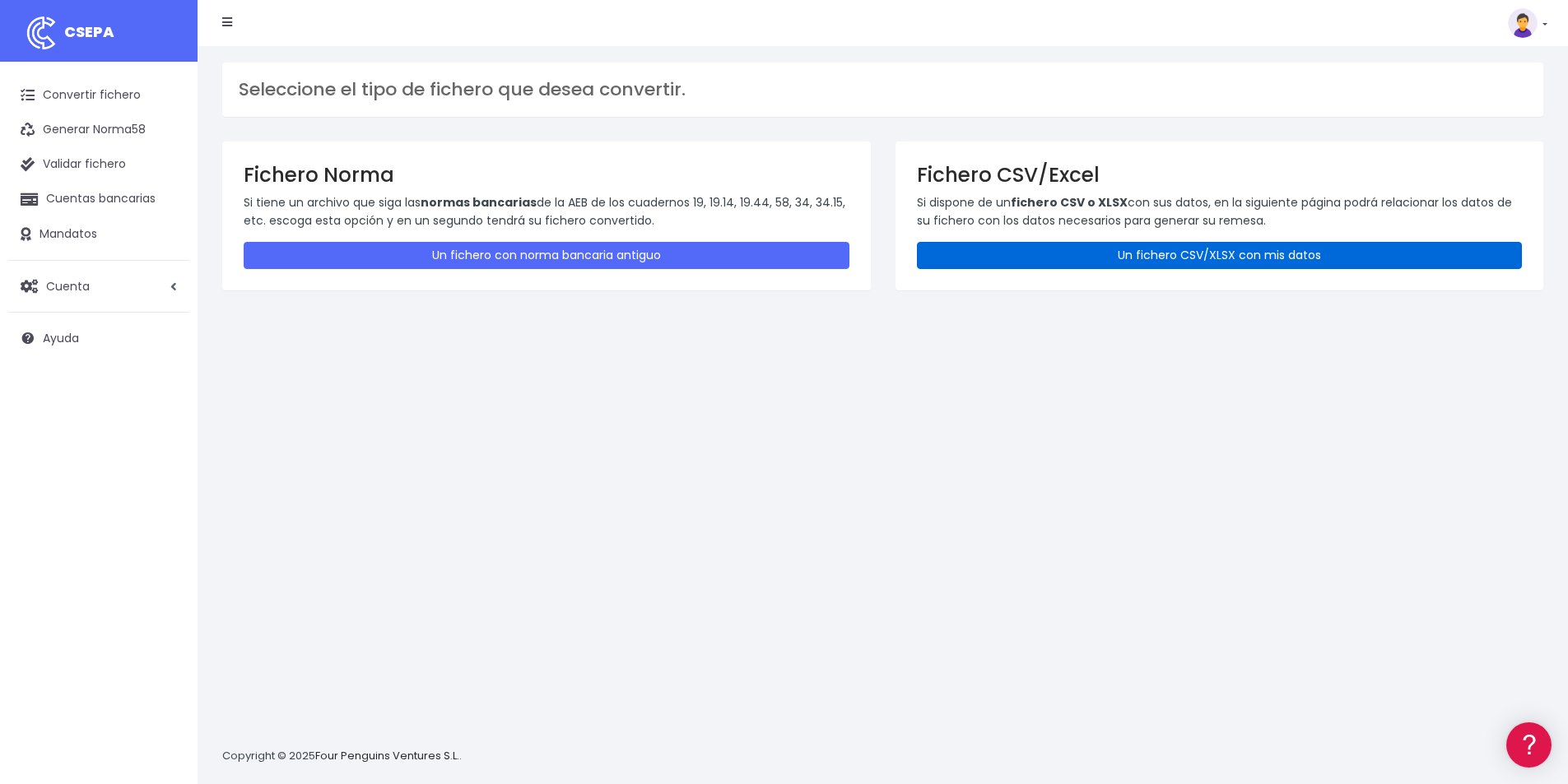
click at [1094, 256] on link "Un fichero CSV/XLSX con mis datos" at bounding box center [1220, 256] width 606 height 27
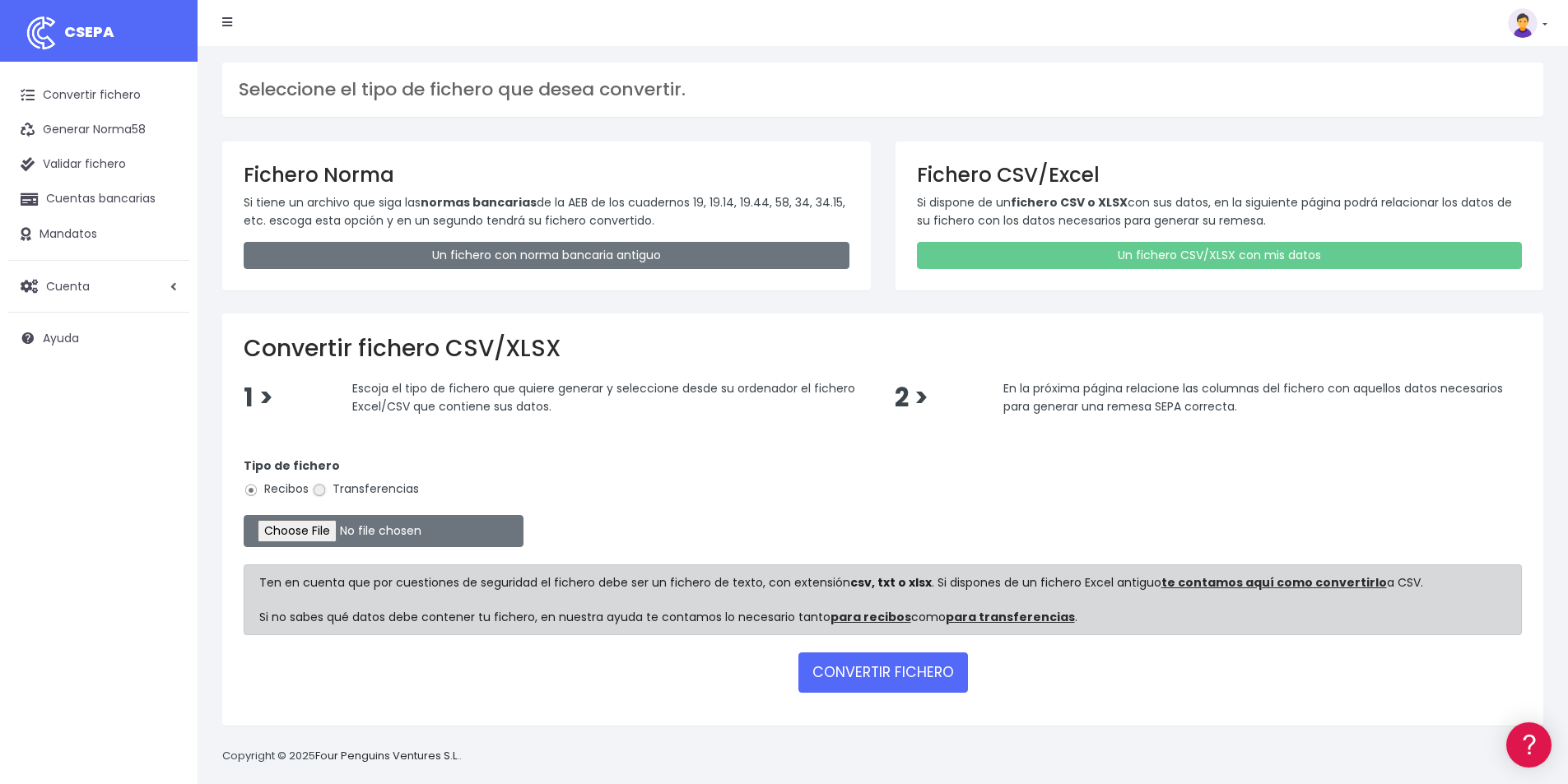
click at [315, 488] on input "Transferencias" at bounding box center [318, 490] width 15 height 15
radio input "true"
click at [361, 538] on input "file" at bounding box center [383, 530] width 280 height 32
type input "C:\fakepath\PAGOS 09-09-25.xlsx"
click at [898, 675] on button "CONVERTIR FICHERO" at bounding box center [883, 672] width 169 height 40
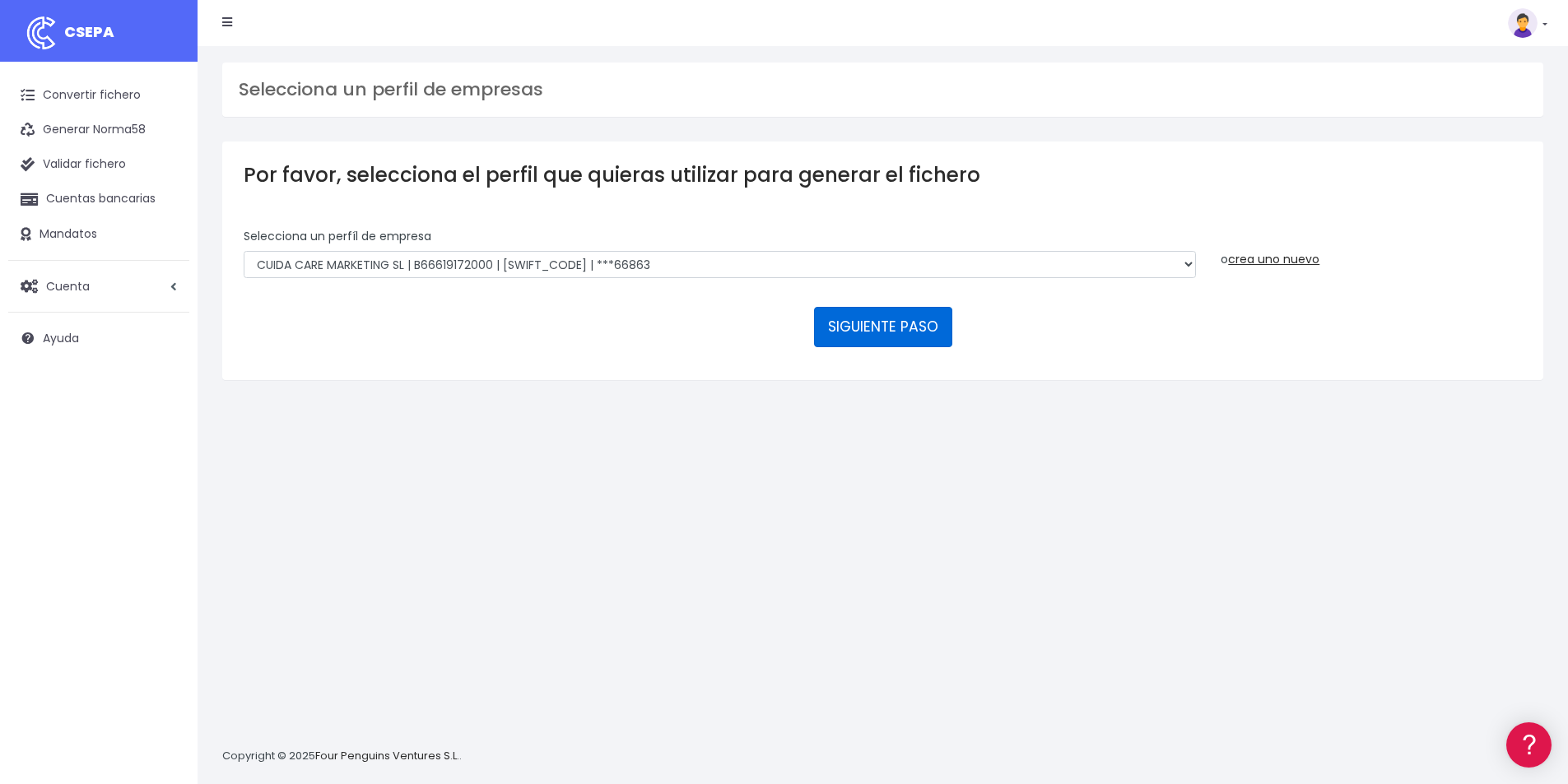
click at [890, 335] on button "SIGUIENTE PASO" at bounding box center [883, 326] width 138 height 40
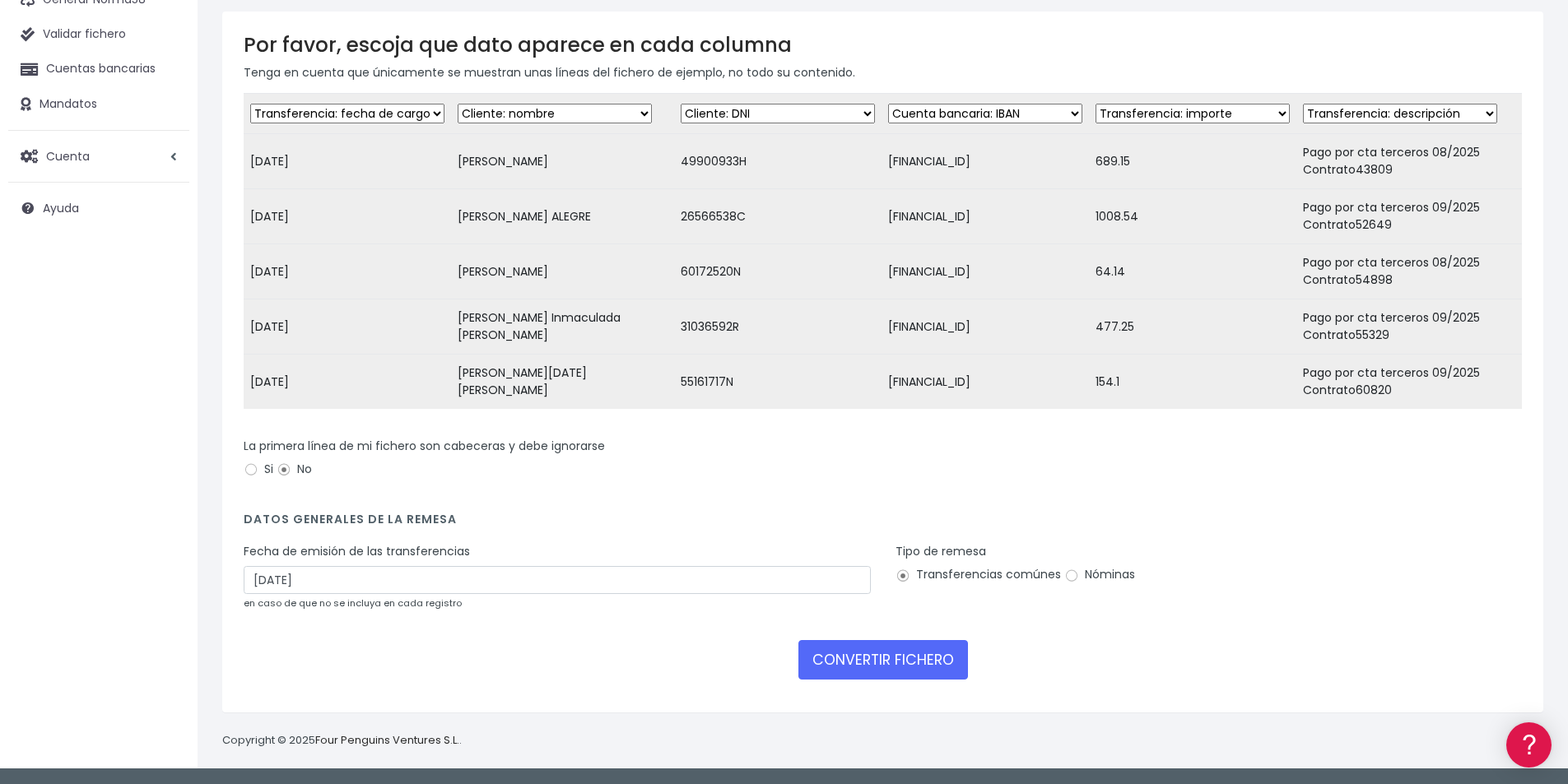
scroll to position [142, 0]
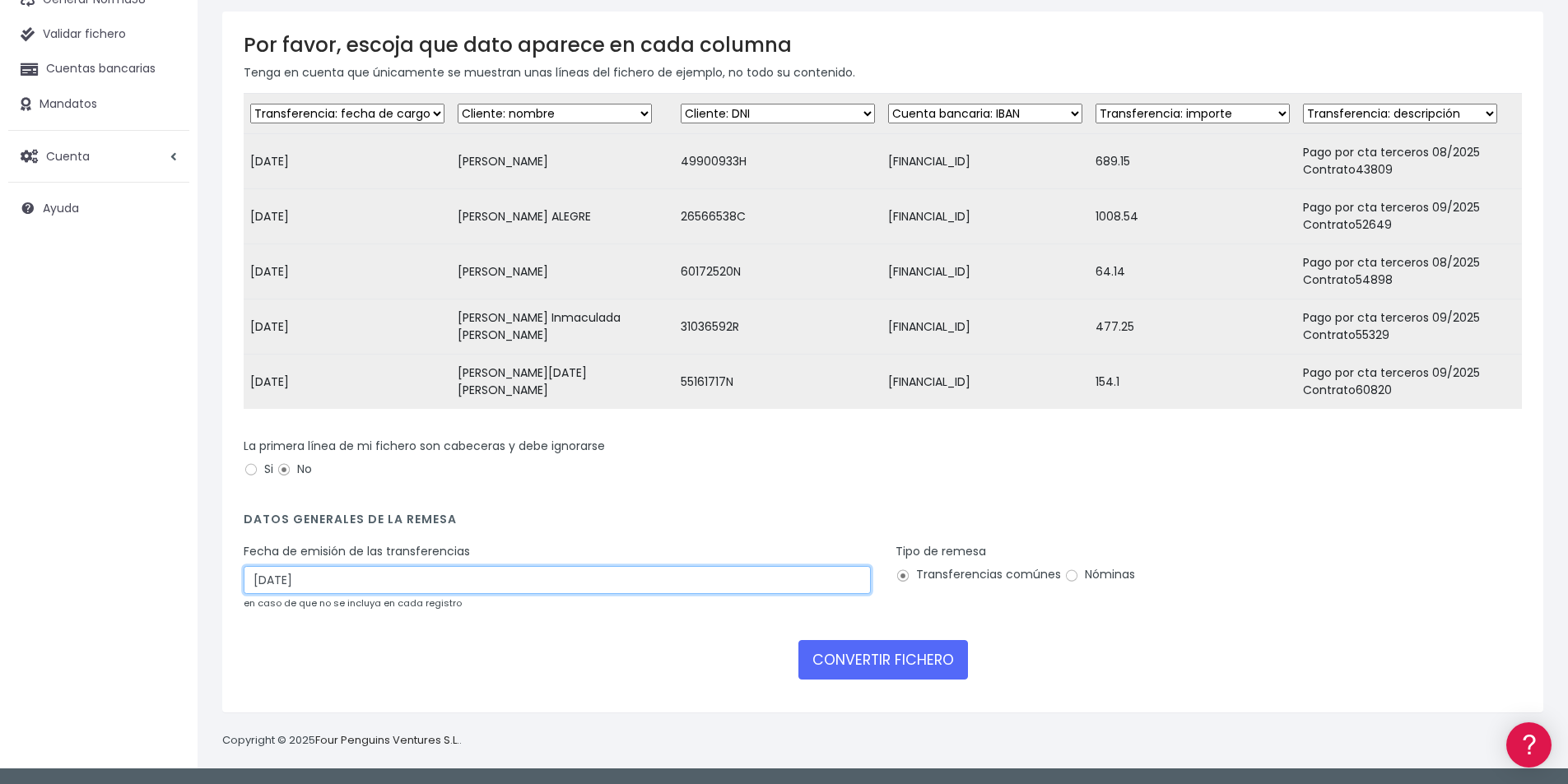
click at [344, 591] on input "11/09/2025" at bounding box center [558, 580] width 627 height 28
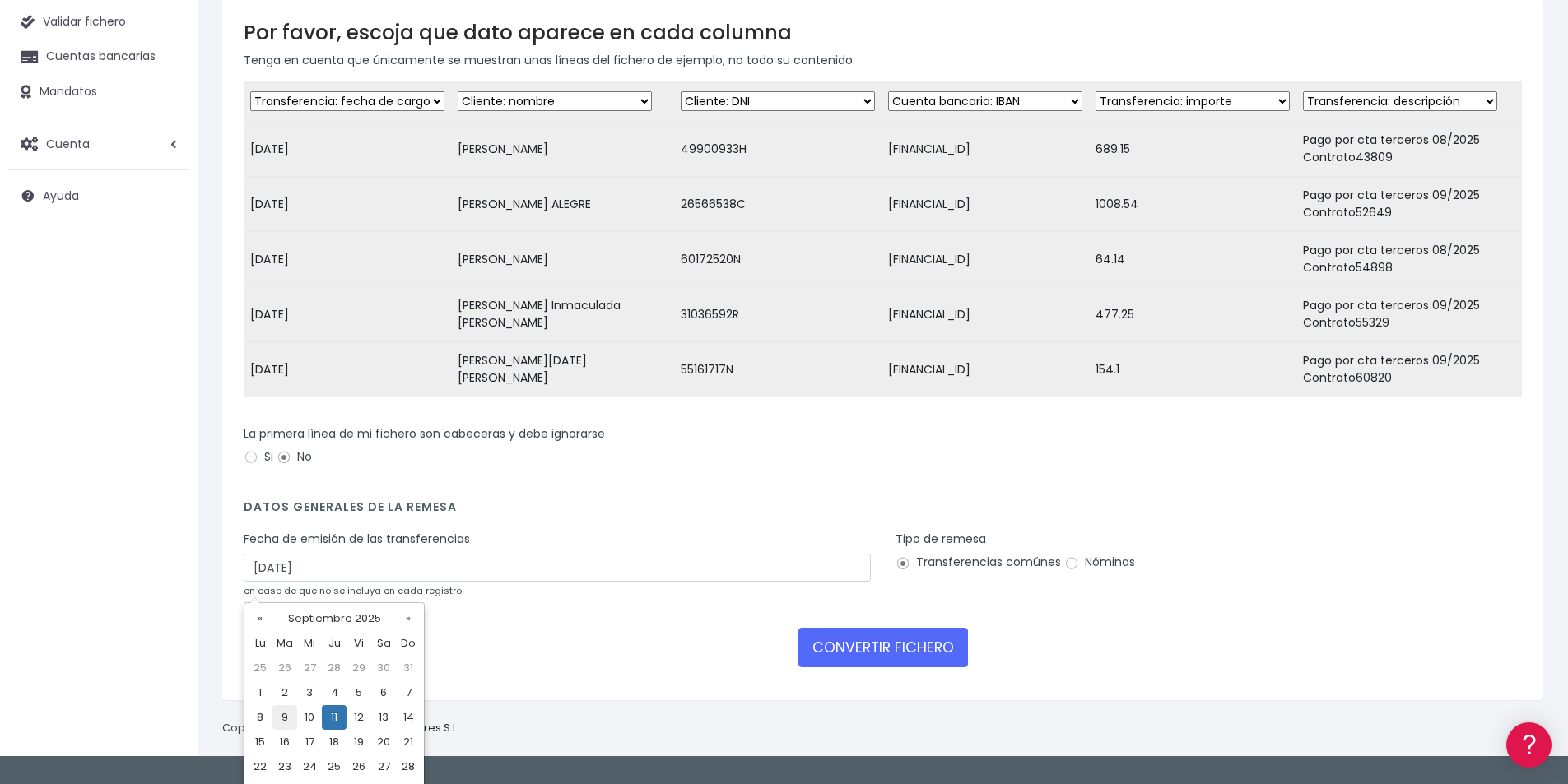
click at [288, 724] on td "9" at bounding box center [285, 718] width 25 height 25
type input "09/09/2025"
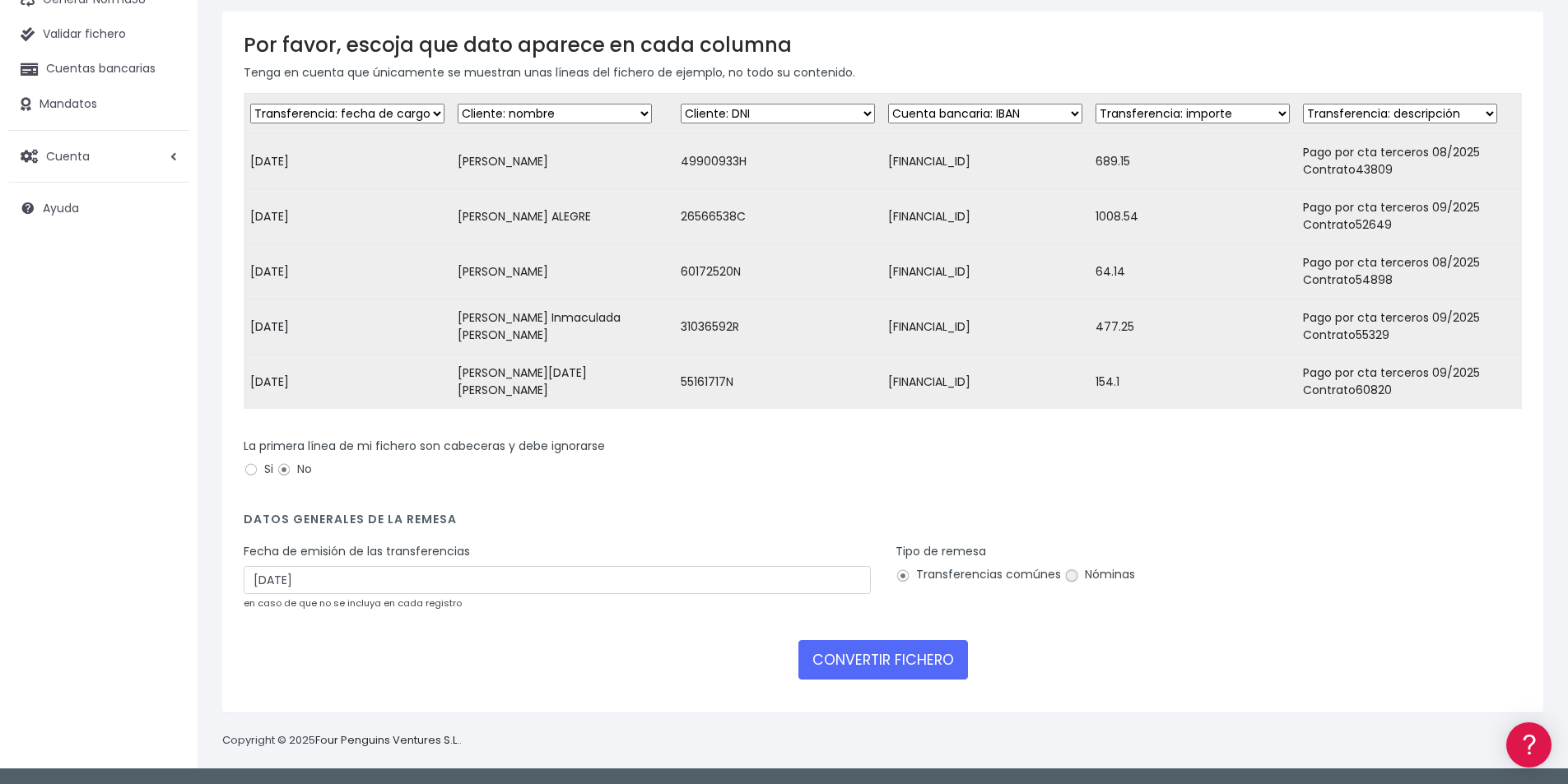
click at [1071, 577] on input "Nóminas" at bounding box center [1070, 576] width 15 height 15
radio input "true"
click at [880, 662] on button "CONVERTIR FICHERO" at bounding box center [883, 660] width 169 height 40
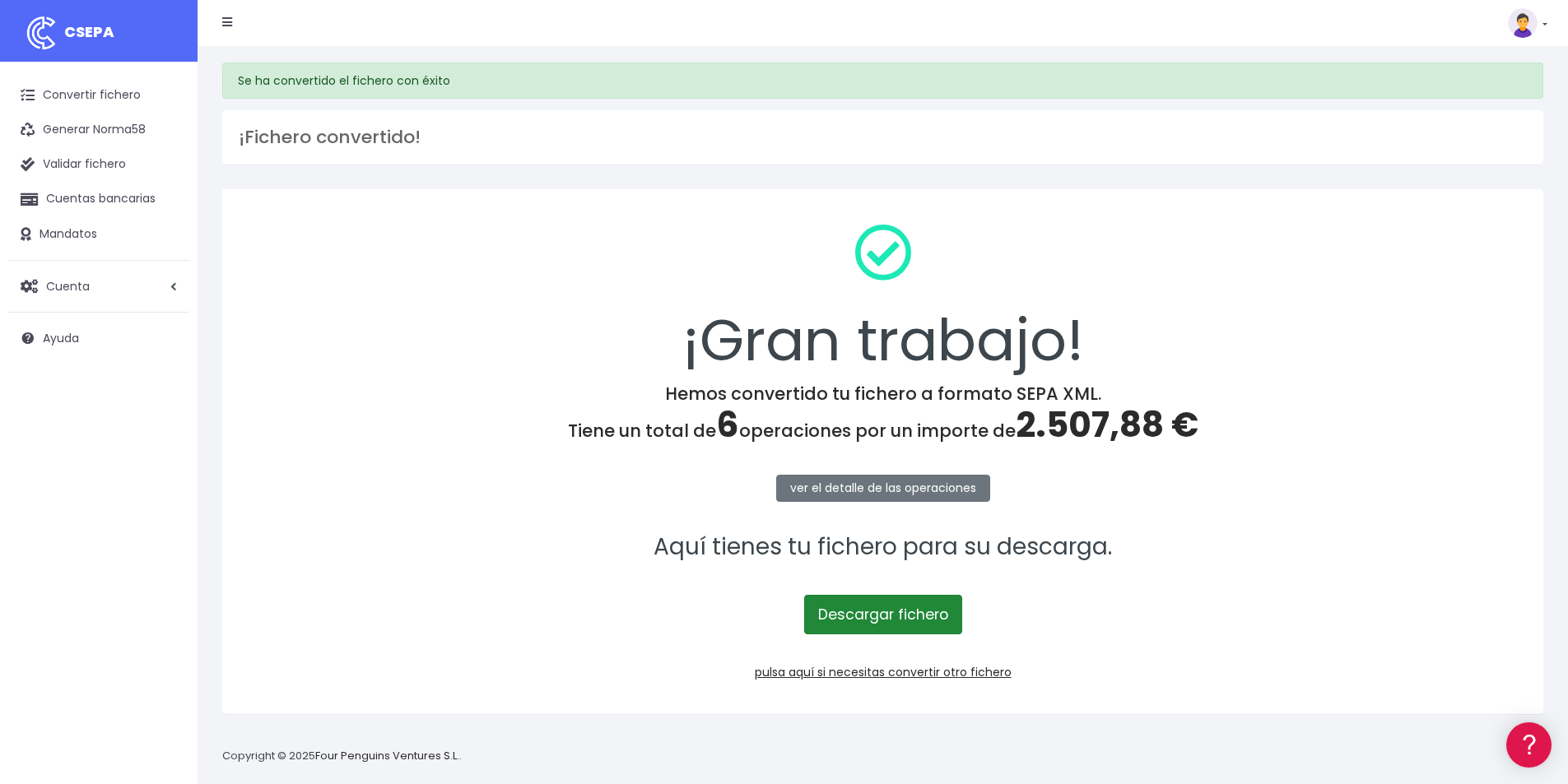
click at [884, 619] on link "Descargar fichero" at bounding box center [883, 615] width 158 height 40
click at [1100, 422] on span "2.507,88 €" at bounding box center [1106, 425] width 183 height 48
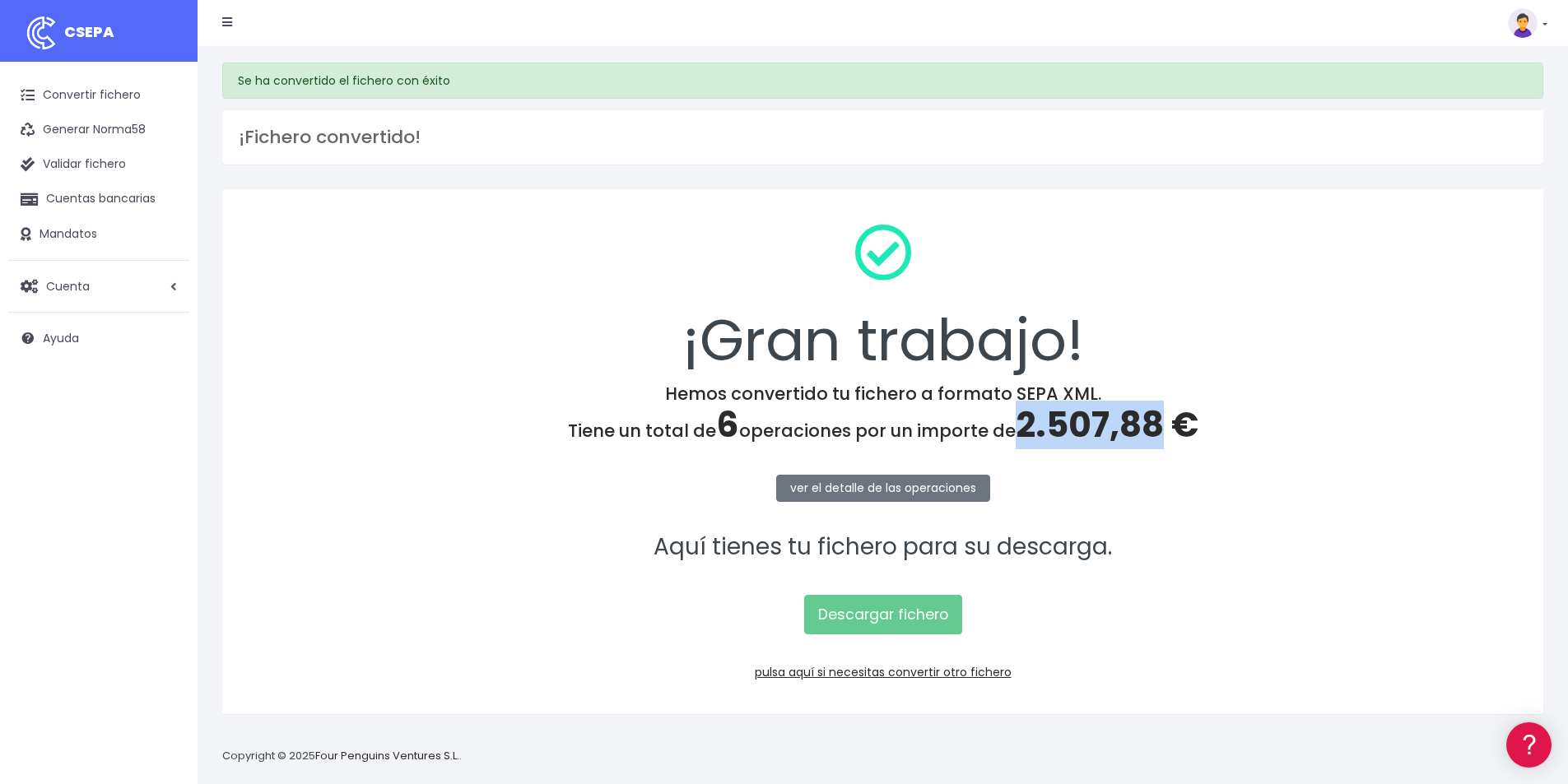
click at [1100, 422] on span "2.507,88 €" at bounding box center [1106, 425] width 183 height 48
copy span "2.507,88"
